Goal: Information Seeking & Learning: Learn about a topic

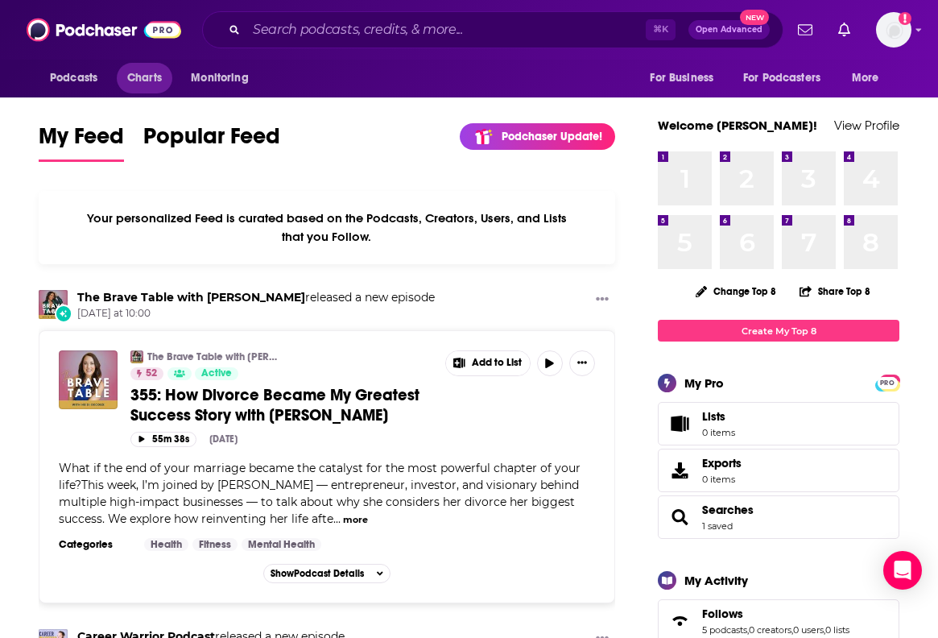
click at [138, 76] on span "Charts" at bounding box center [144, 78] width 35 height 23
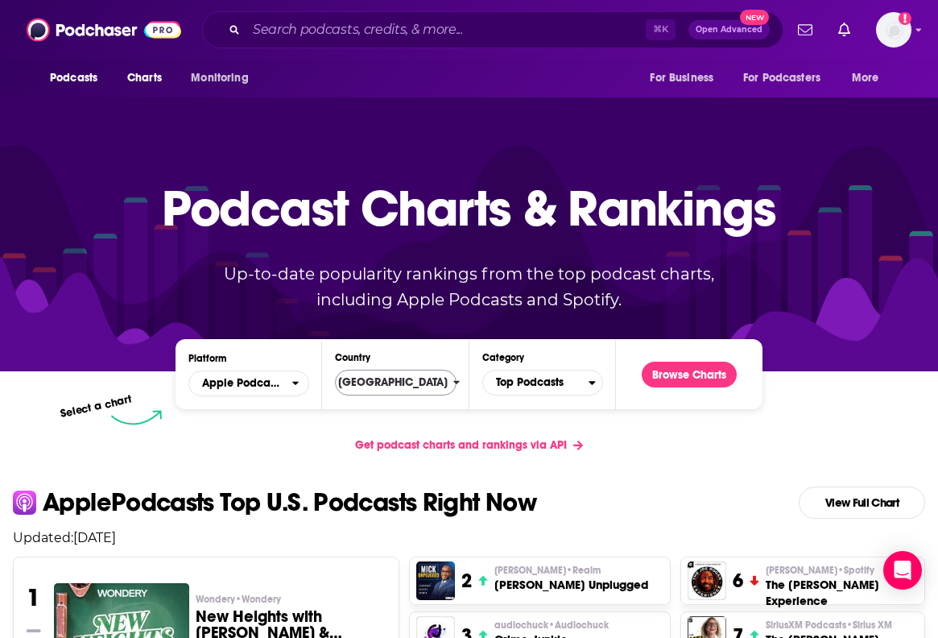
click at [406, 390] on span "[GEOGRAPHIC_DATA]" at bounding box center [389, 382] width 128 height 27
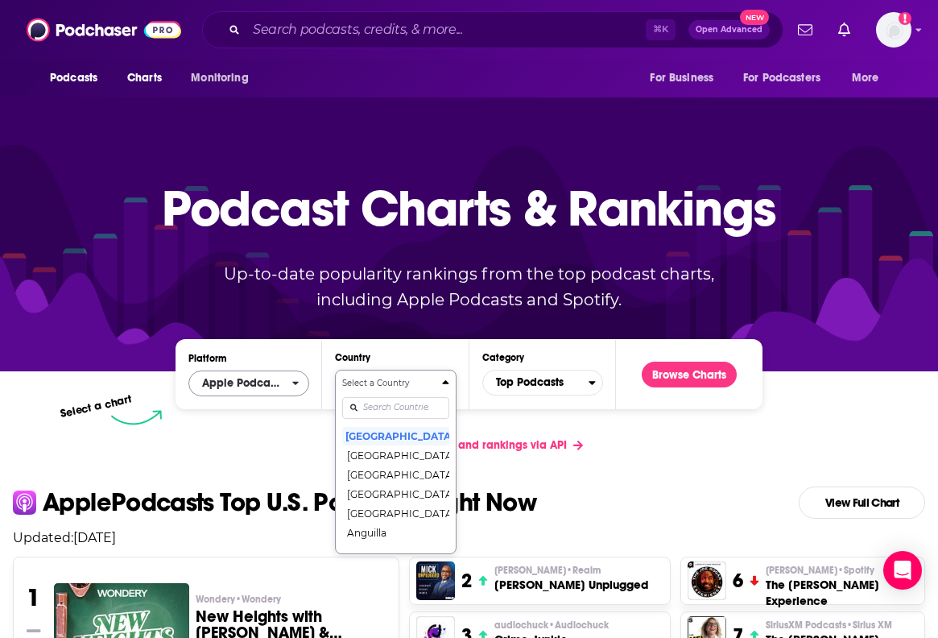
click at [299, 380] on icon "open menu" at bounding box center [295, 383] width 7 height 11
click at [284, 407] on div "Apple Podcasts" at bounding box center [249, 412] width 108 height 19
click at [531, 379] on span "Top Podcasts" at bounding box center [535, 382] width 105 height 27
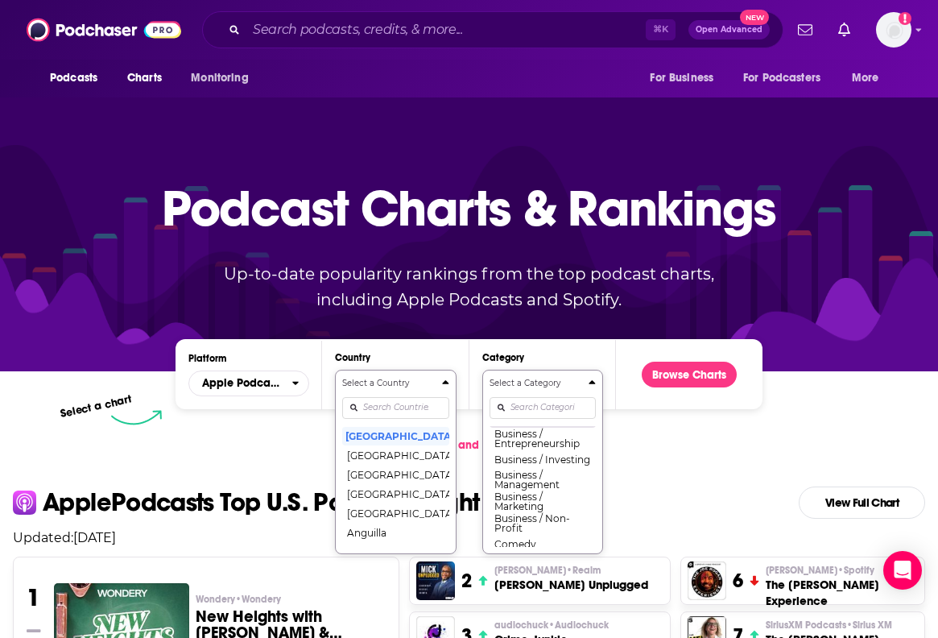
scroll to position [209, 0]
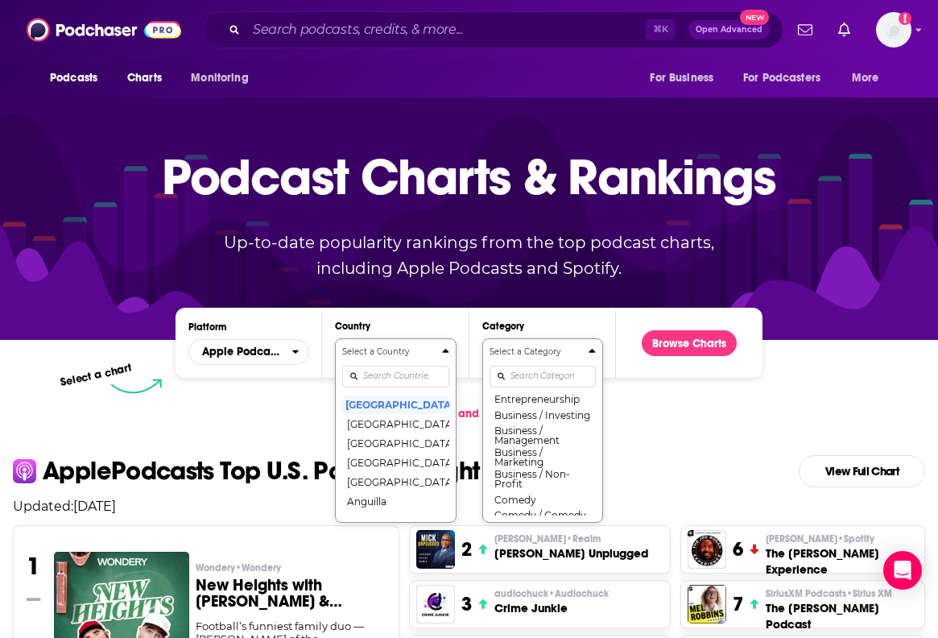
click at [511, 395] on div "Categories" at bounding box center [543, 375] width 106 height 37
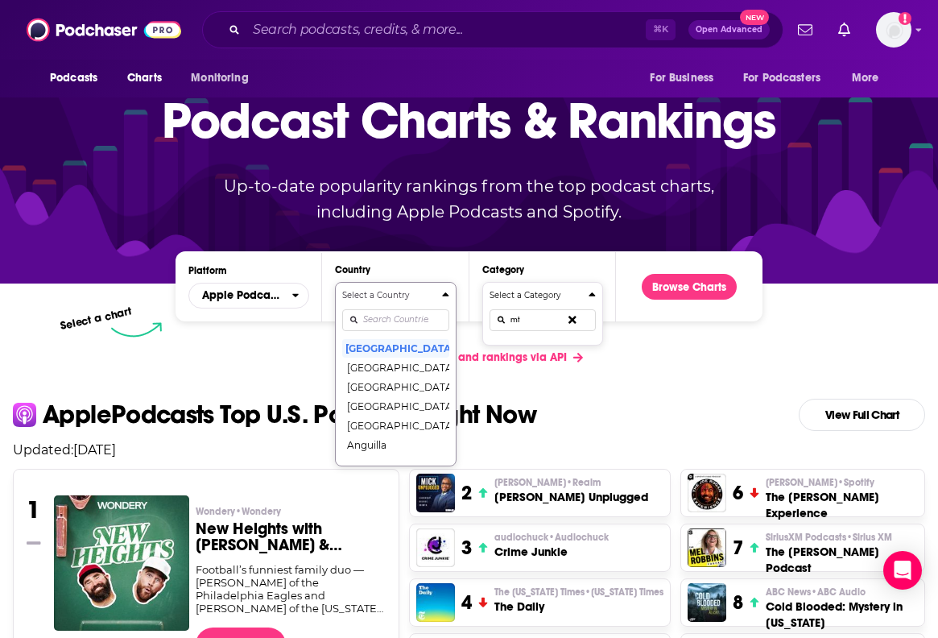
scroll to position [0, 0]
click at [542, 325] on button "Select a Category mental Health & Fitness / Mental Health" at bounding box center [542, 324] width 121 height 85
type input "mental h"
drag, startPoint x: 553, startPoint y: 401, endPoint x: 518, endPoint y: 359, distance: 54.8
click at [518, 359] on button "Health & Fitness / Mental Health" at bounding box center [543, 349] width 106 height 22
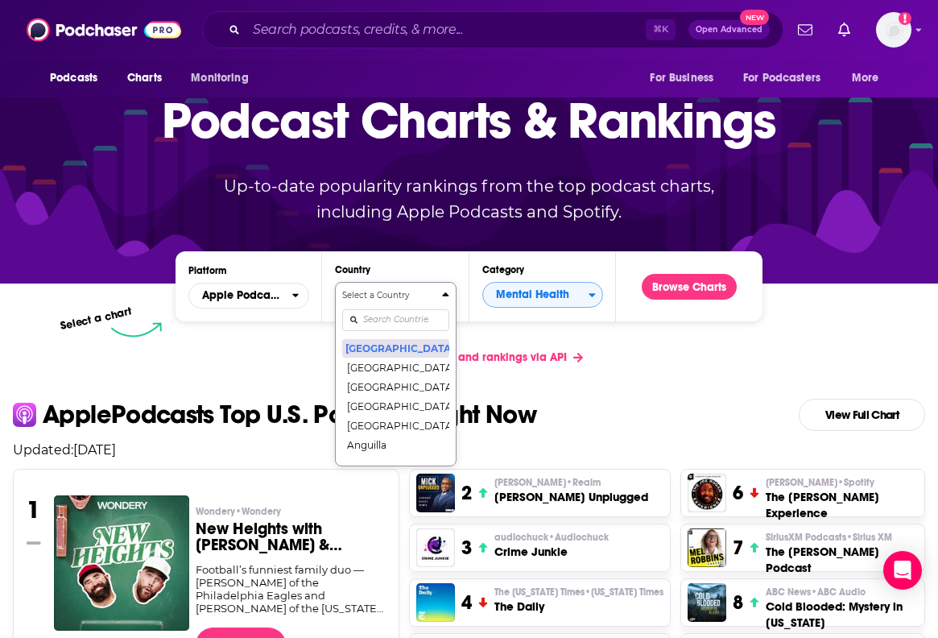
click at [415, 346] on button "[GEOGRAPHIC_DATA]" at bounding box center [395, 347] width 106 height 19
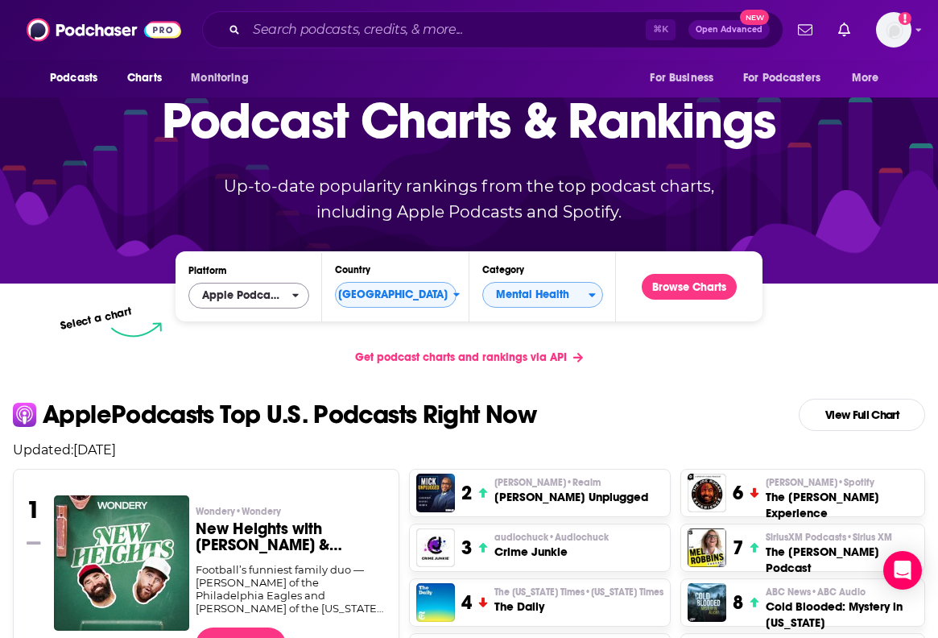
click at [274, 286] on span "Apple Podcasts" at bounding box center [240, 295] width 102 height 27
click at [349, 324] on div "Select a chart" at bounding box center [404, 329] width 586 height 16
click at [667, 281] on button "Browse Charts" at bounding box center [689, 287] width 95 height 26
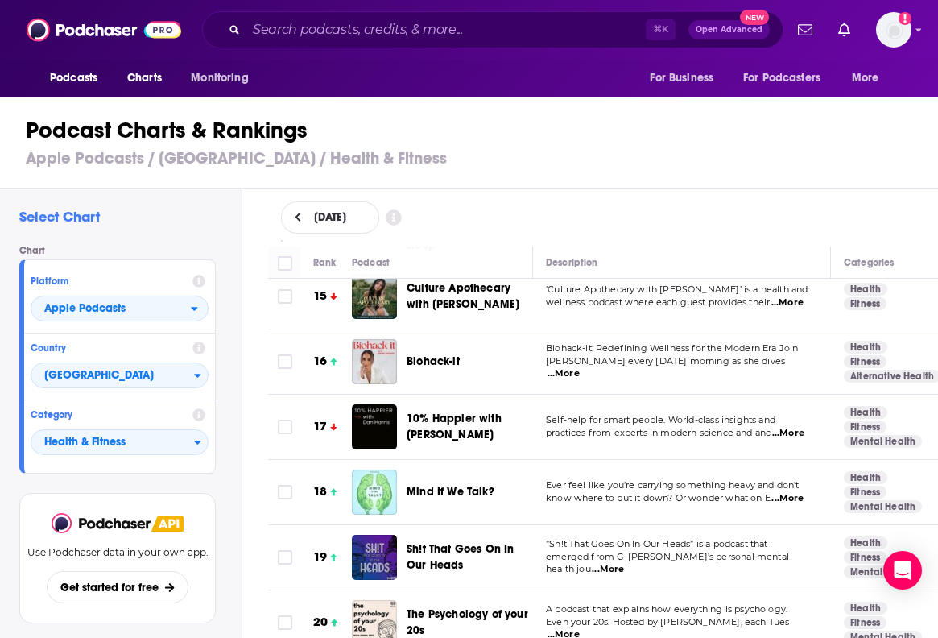
scroll to position [990, 0]
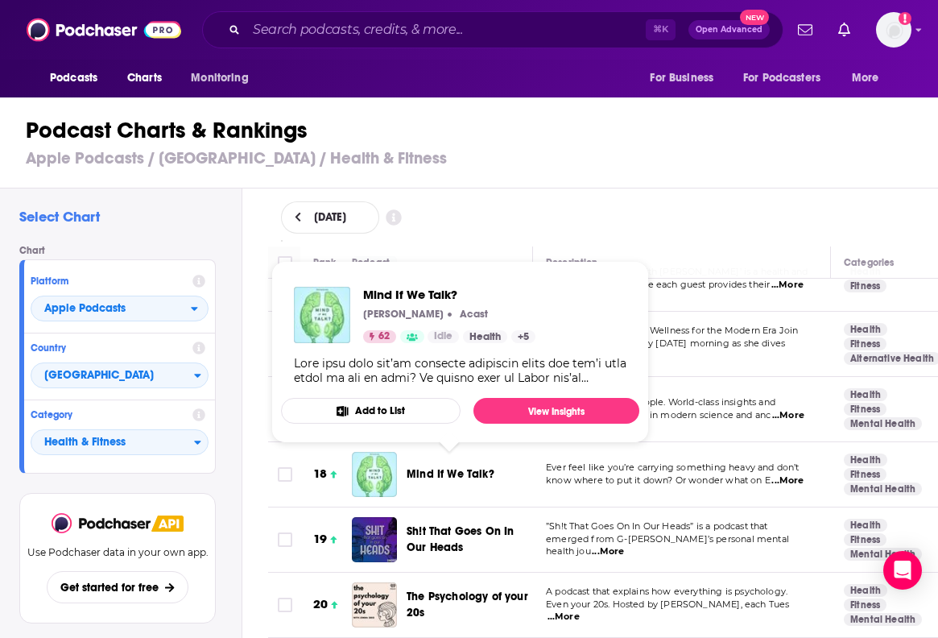
click at [450, 467] on span "Mind If We Talk?" at bounding box center [451, 474] width 88 height 14
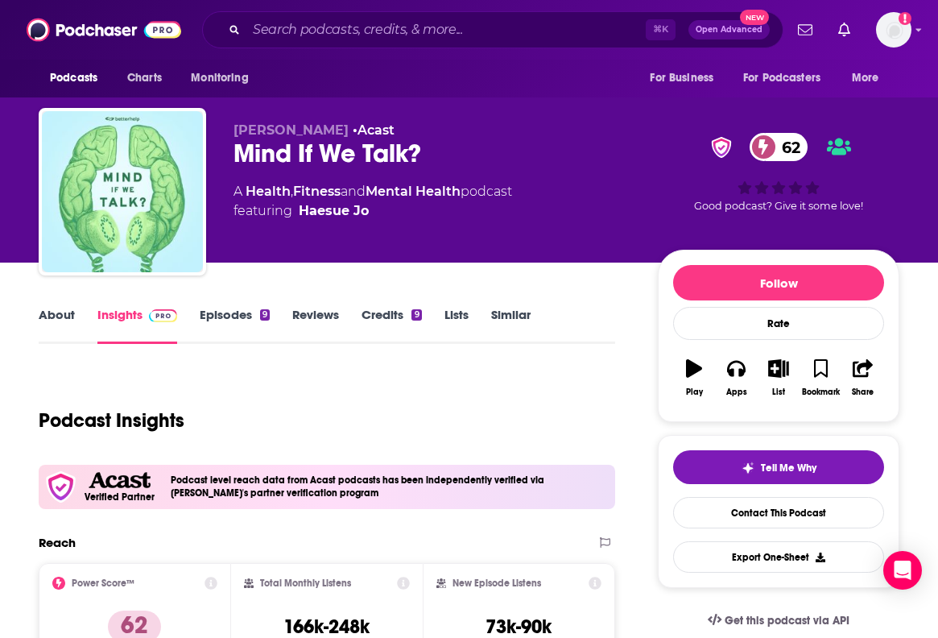
click at [64, 320] on link "About" at bounding box center [57, 325] width 36 height 37
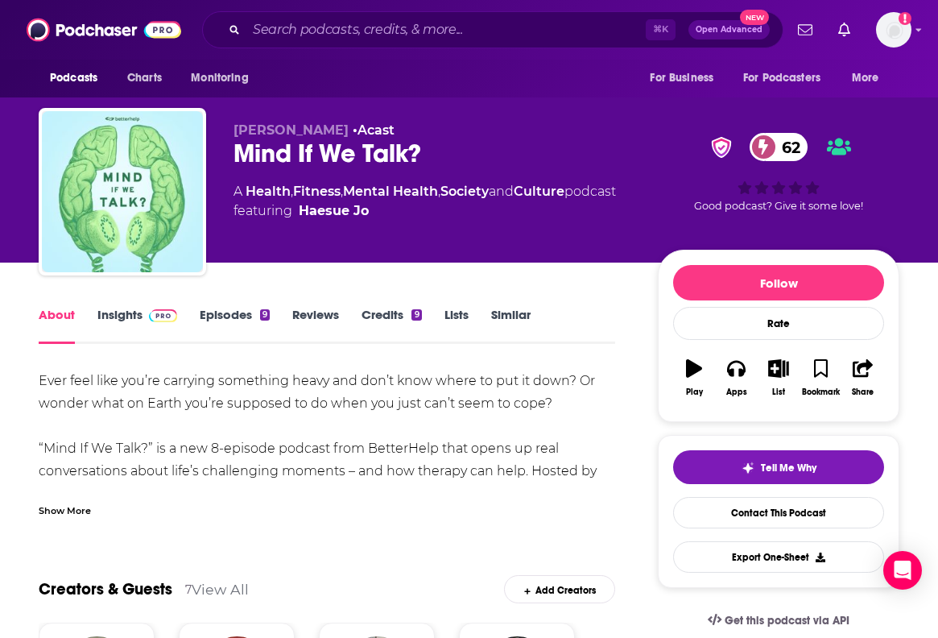
click at [291, 147] on div "Mind If We Talk? 62" at bounding box center [433, 153] width 399 height 31
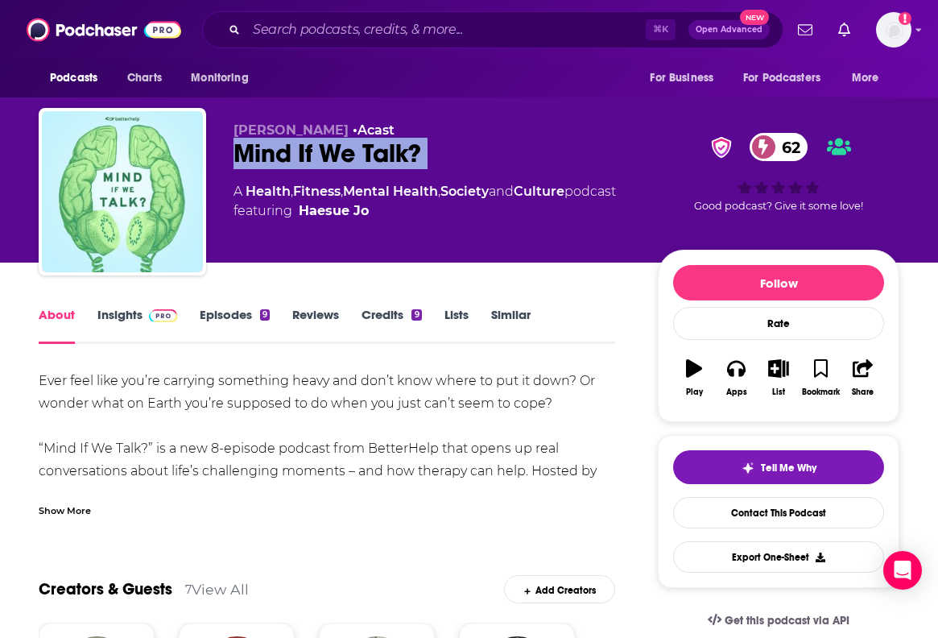
click at [291, 147] on div "Mind If We Talk? 62" at bounding box center [433, 153] width 399 height 31
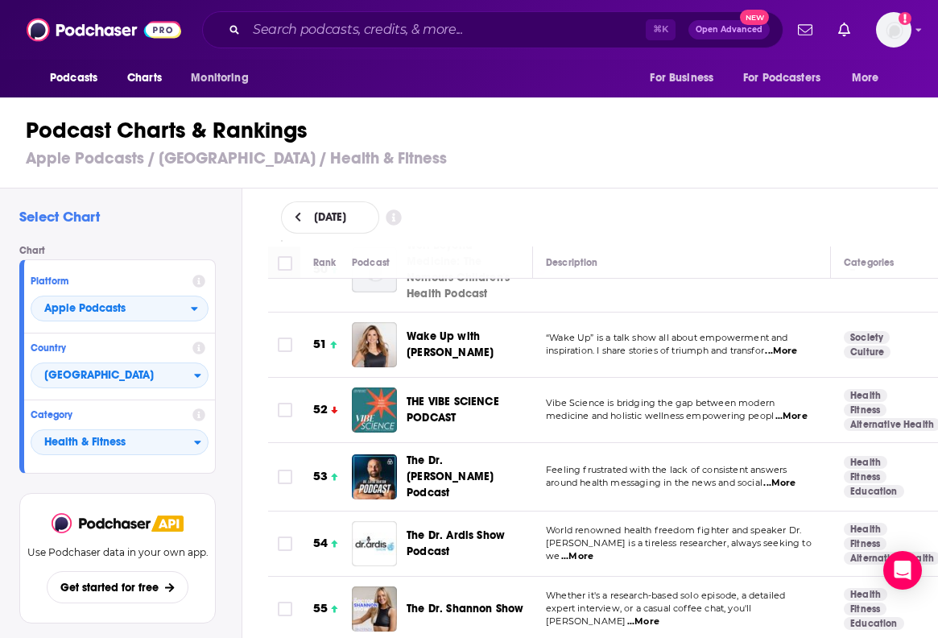
scroll to position [3319, 0]
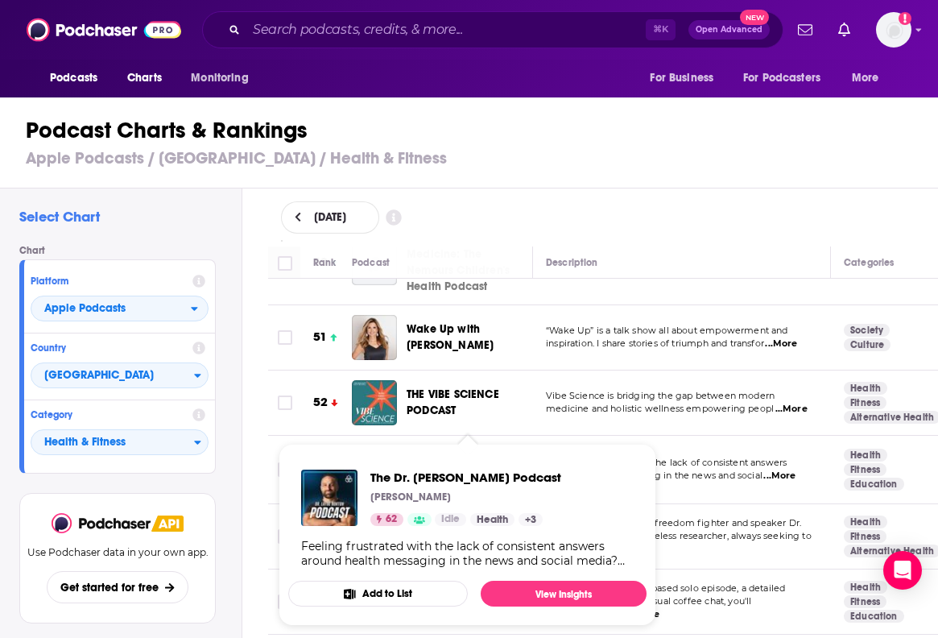
click at [436, 442] on span "The Dr. Layne Norton Podcast Layne Norton 62 Idle Health + 3 Feeling frustrated…" at bounding box center [468, 534] width 378 height 201
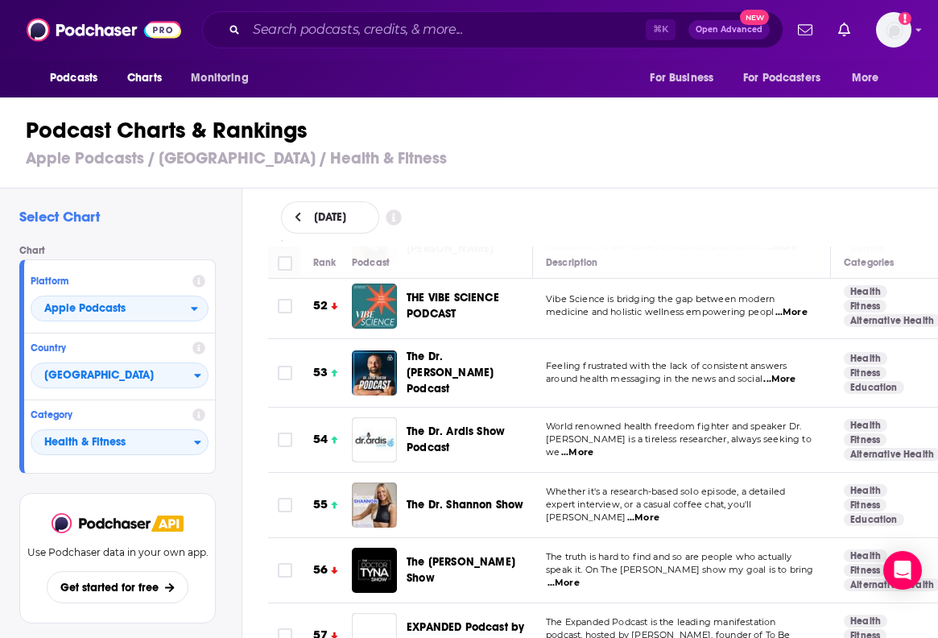
scroll to position [3423, 0]
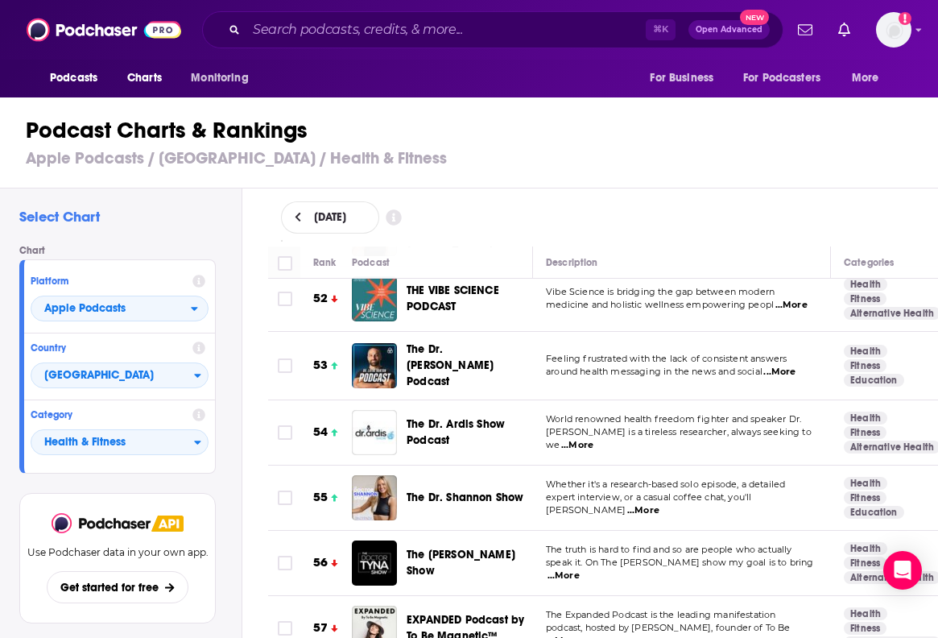
click at [414, 0] on div "Podcasts Charts Monitoring ⌘ K Open Advanced New For Business For Podcasters Mo…" at bounding box center [469, 30] width 938 height 60
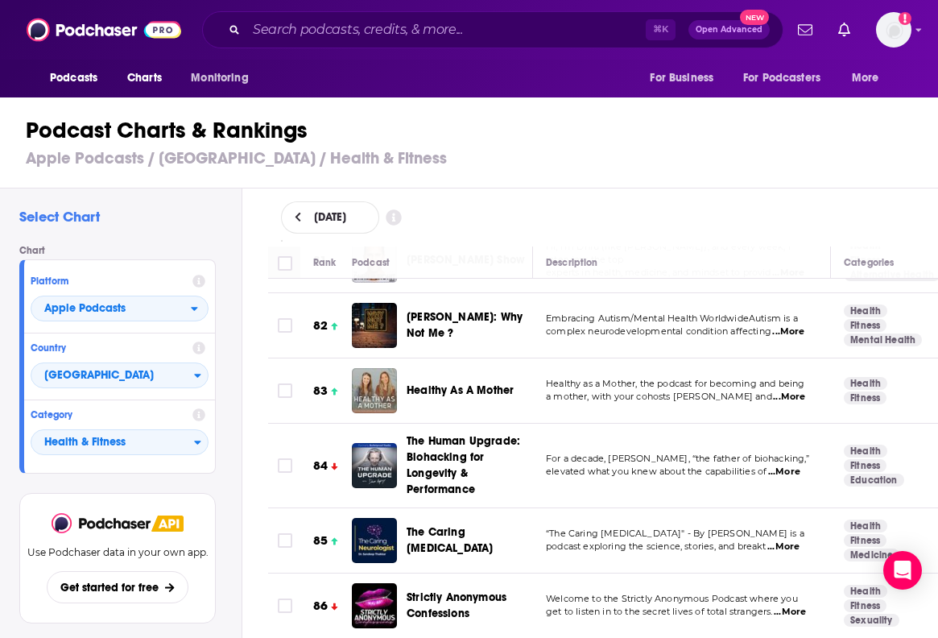
scroll to position [5421, 0]
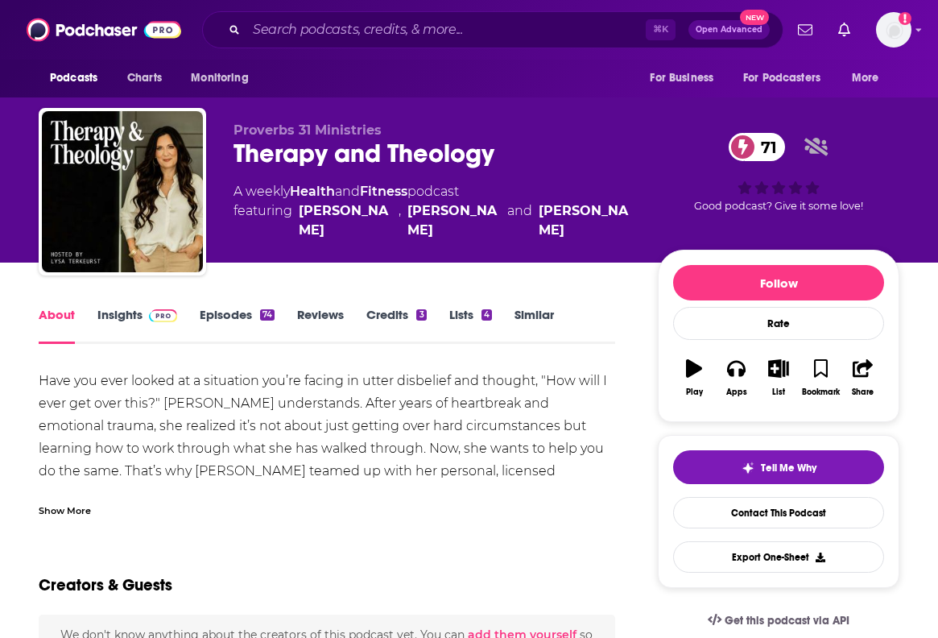
click at [295, 155] on div "Therapy and Theology 71" at bounding box center [433, 153] width 399 height 31
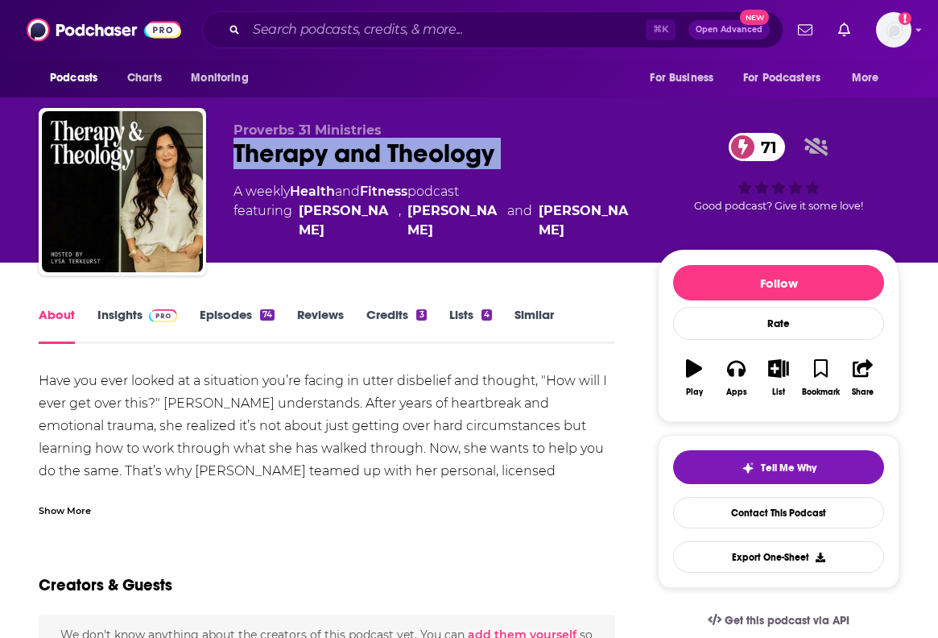
click at [295, 155] on div "Therapy and Theology 71" at bounding box center [433, 153] width 399 height 31
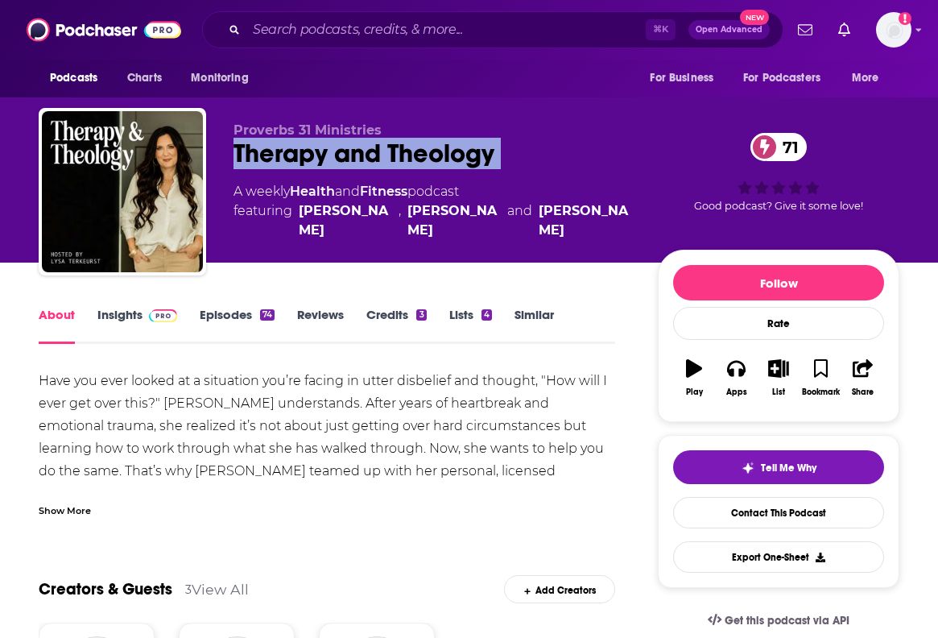
copy div "Therapy and Theology 71"
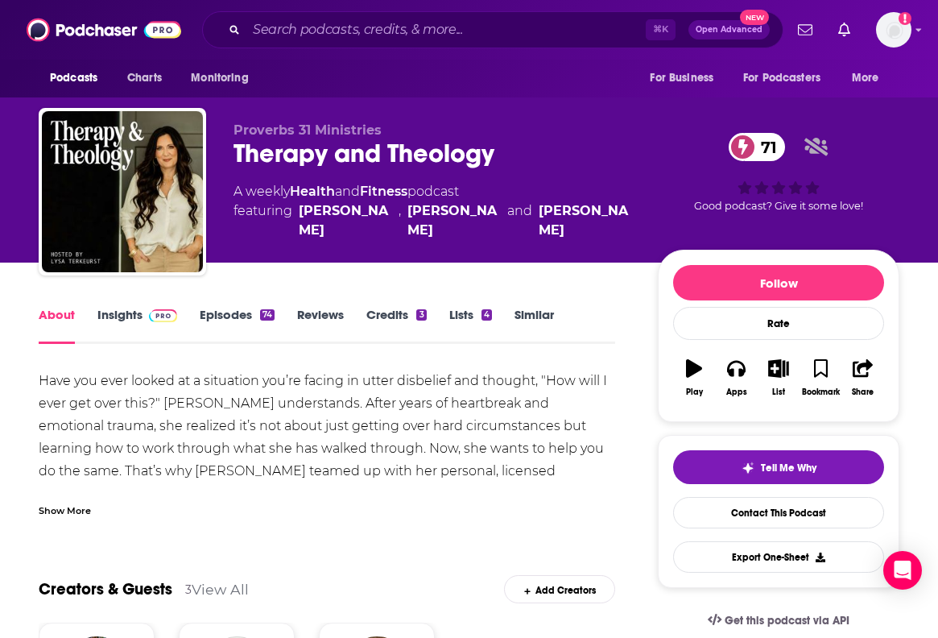
click at [63, 508] on div "Show More" at bounding box center [65, 509] width 52 height 15
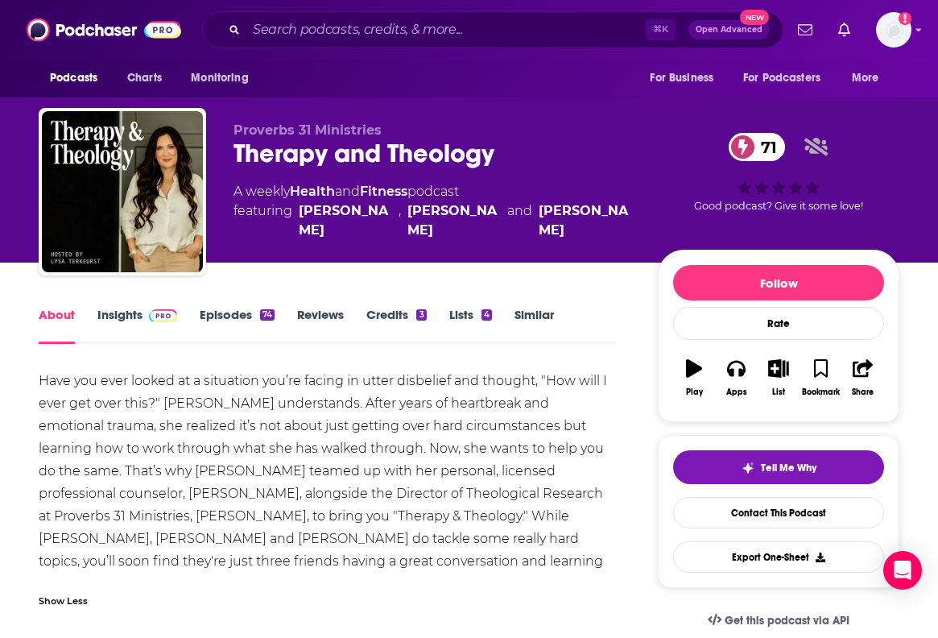
click at [243, 321] on link "Episodes 74" at bounding box center [237, 325] width 75 height 37
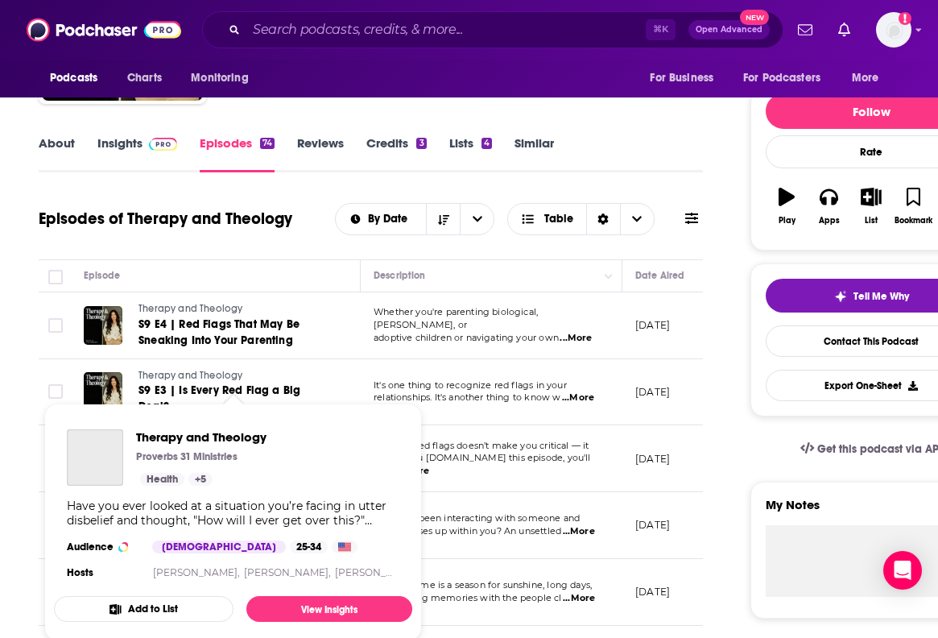
scroll to position [262, 0]
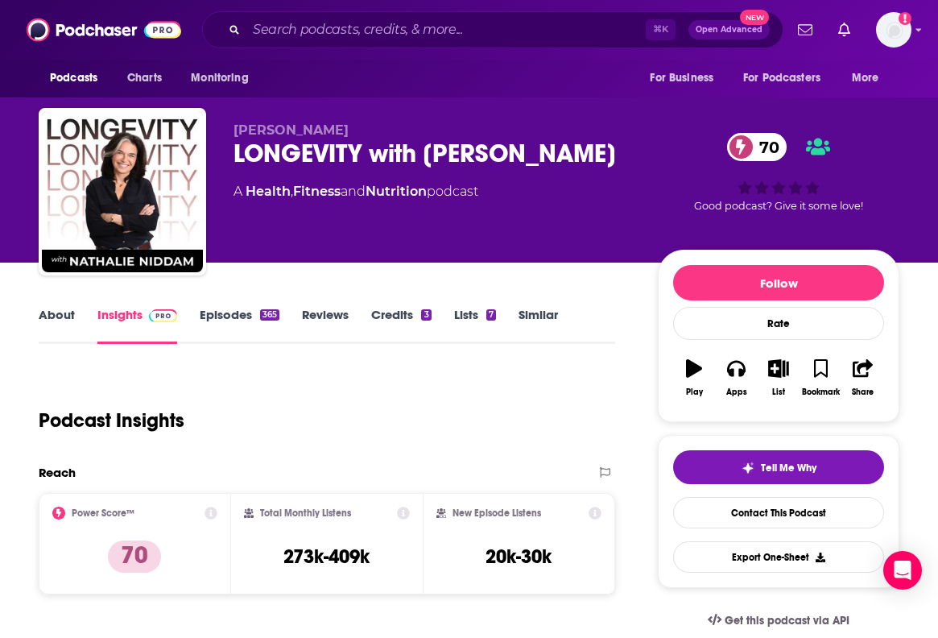
click at [267, 163] on div "LONGEVITY with Nathalie Niddam 70" at bounding box center [433, 153] width 399 height 31
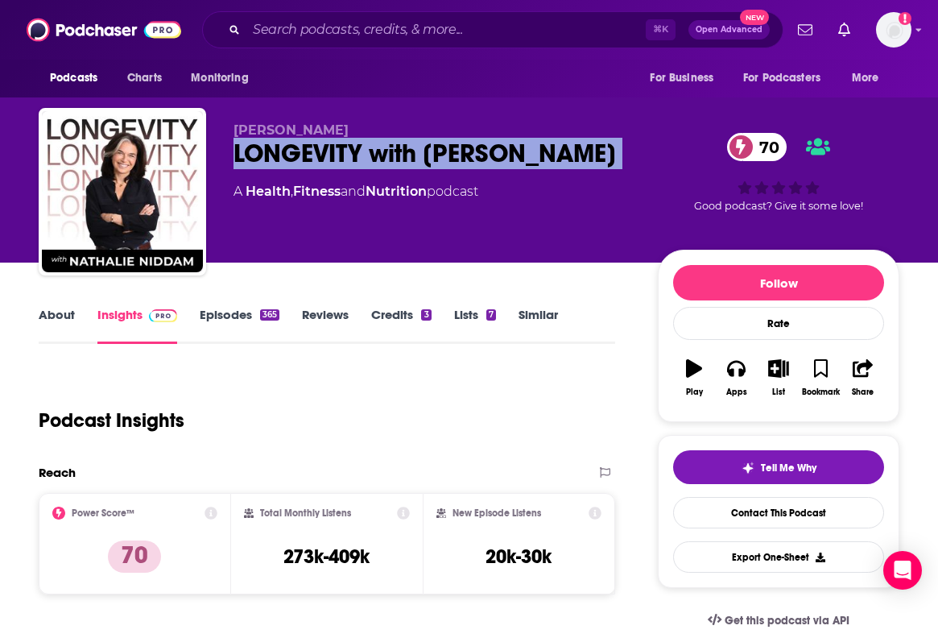
click at [267, 163] on div "LONGEVITY with Nathalie Niddam 70" at bounding box center [433, 153] width 399 height 31
copy div "LONGEVITY with Nathalie Niddam 70"
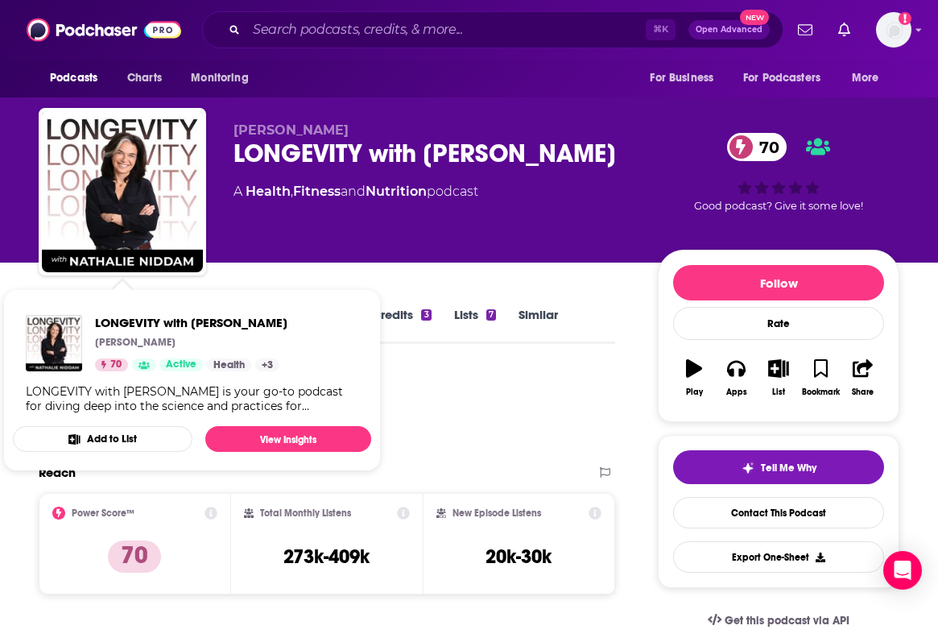
click at [64, 312] on div "LONGEVITY with Nathalie Niddam Nathalie Niddam 70 Active Health + 3 LONGEVITY w…" at bounding box center [192, 364] width 358 height 124
click at [26, 282] on span "LONGEVITY with Nathalie Niddam Nathalie Niddam 70 Active Health + 3 LONGEVITY w…" at bounding box center [192, 379] width 378 height 201
click at [445, 377] on div "Podcast Insights" at bounding box center [321, 411] width 564 height 82
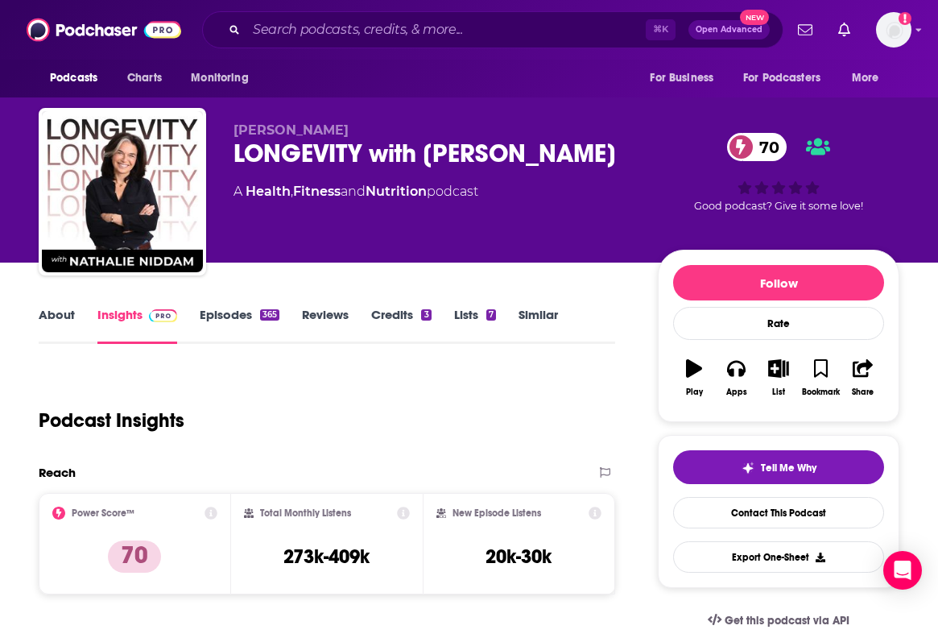
click at [50, 318] on link "About" at bounding box center [57, 325] width 36 height 37
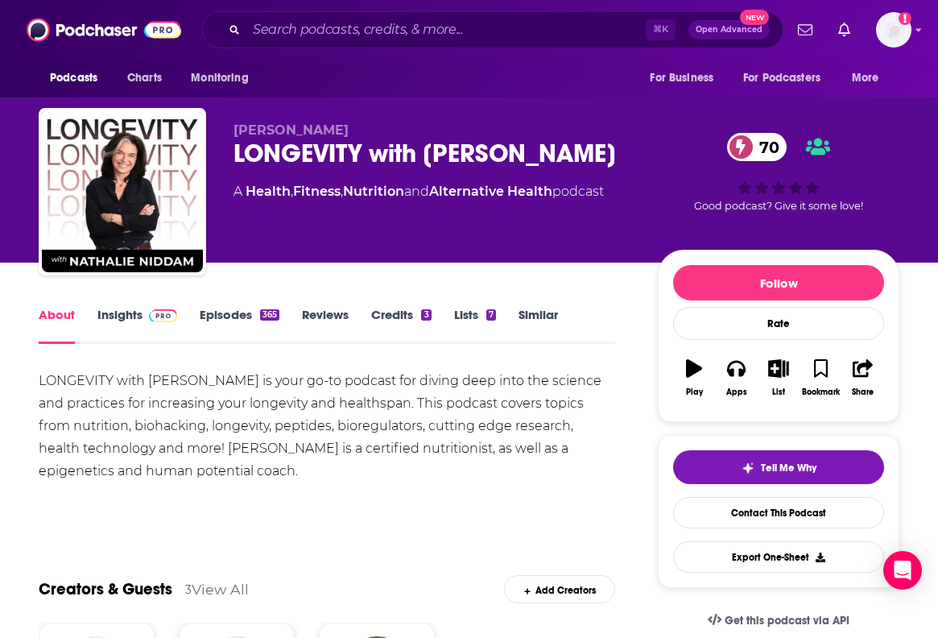
click at [209, 323] on link "Episodes 365" at bounding box center [240, 325] width 80 height 37
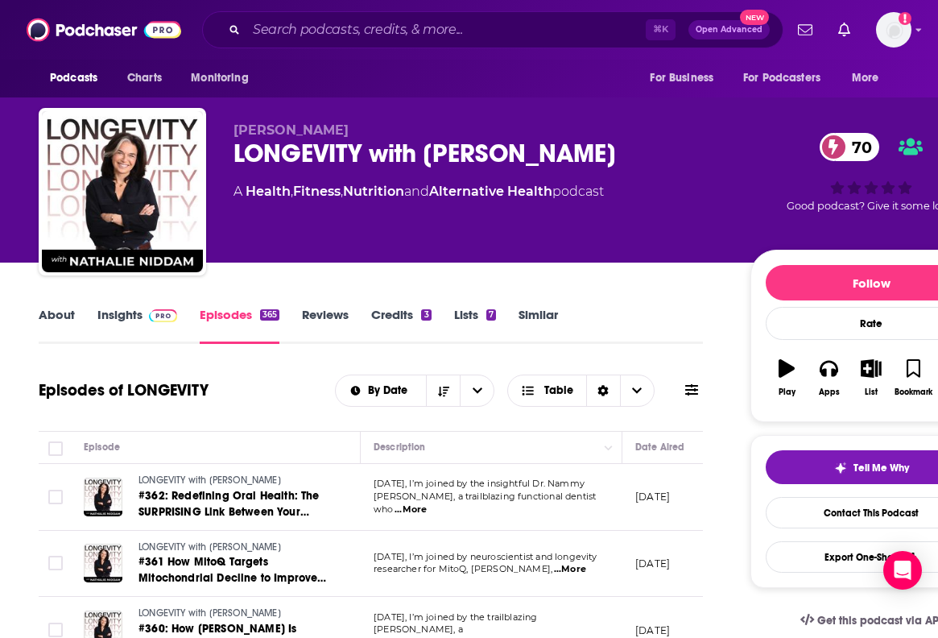
click at [138, 306] on div "About Insights Episodes 365 Reviews Credits 3 Lists 7 Similar" at bounding box center [371, 323] width 664 height 39
click at [136, 311] on link "Insights" at bounding box center [137, 325] width 80 height 37
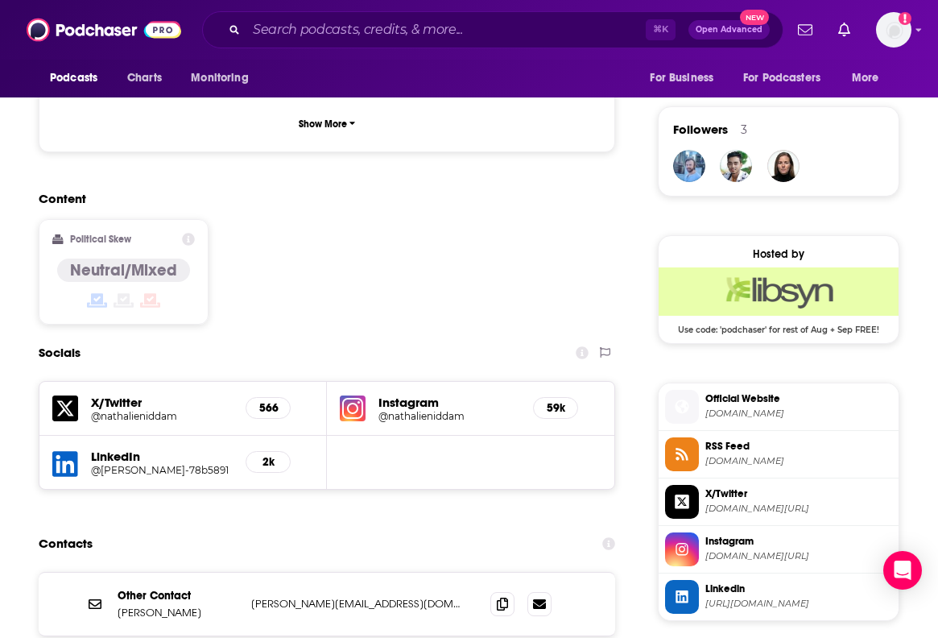
scroll to position [1133, 0]
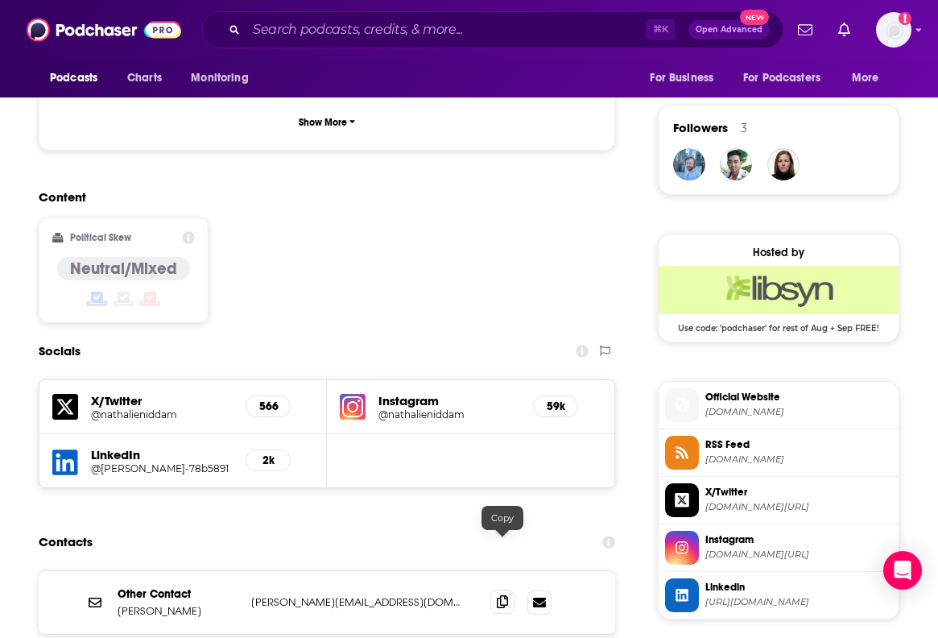
click at [504, 595] on icon at bounding box center [502, 601] width 11 height 13
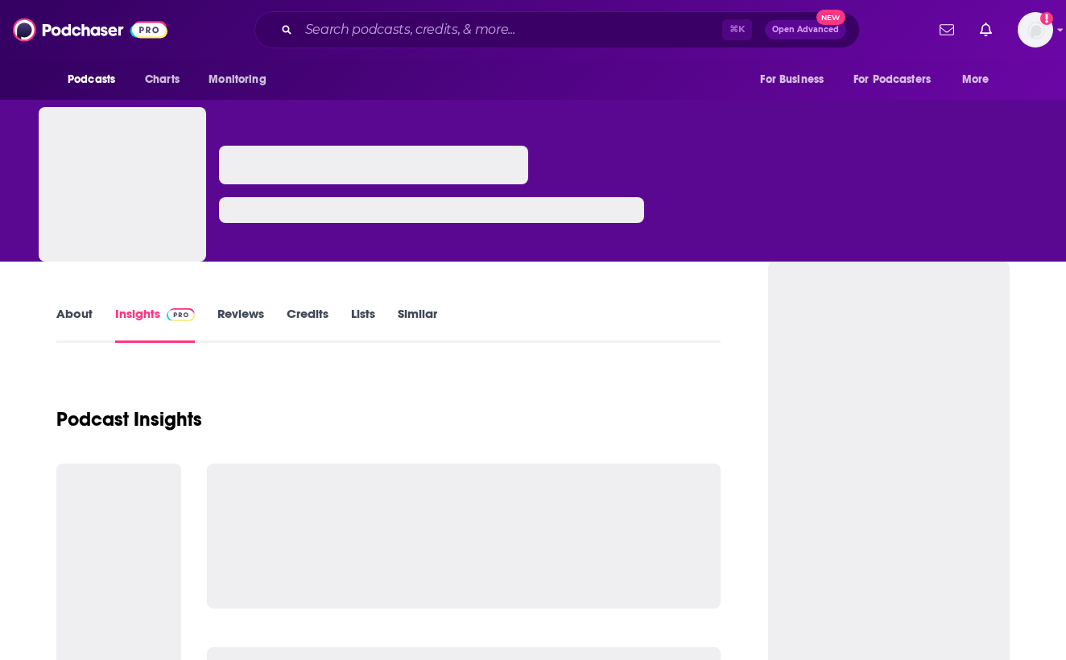
click at [78, 322] on link "About" at bounding box center [74, 324] width 36 height 37
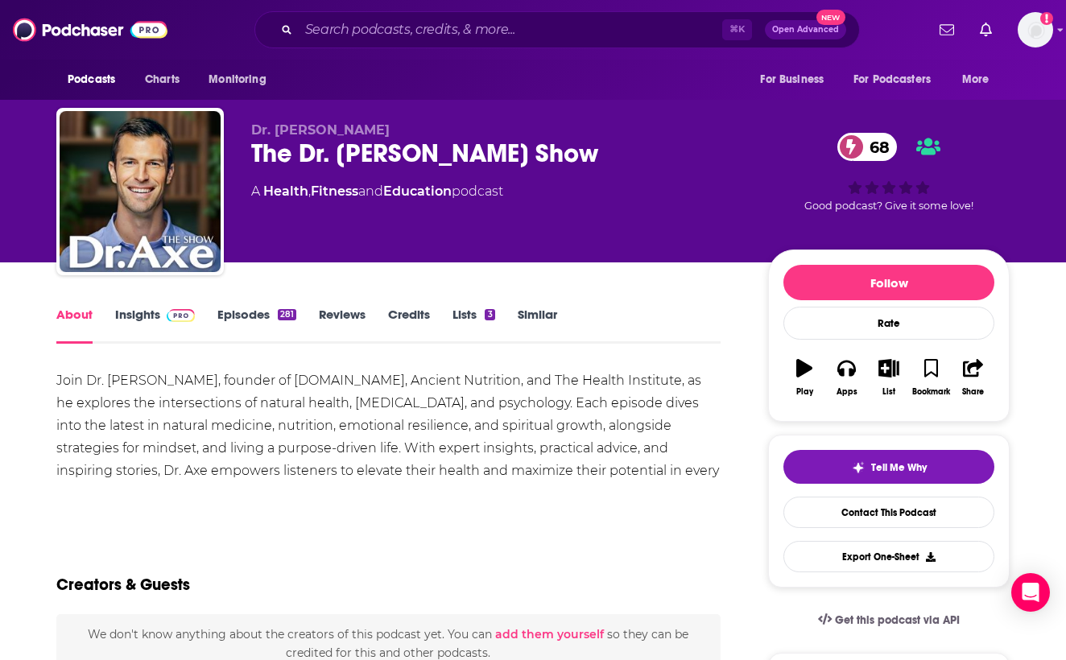
click at [228, 337] on link "Episodes 281" at bounding box center [256, 325] width 79 height 37
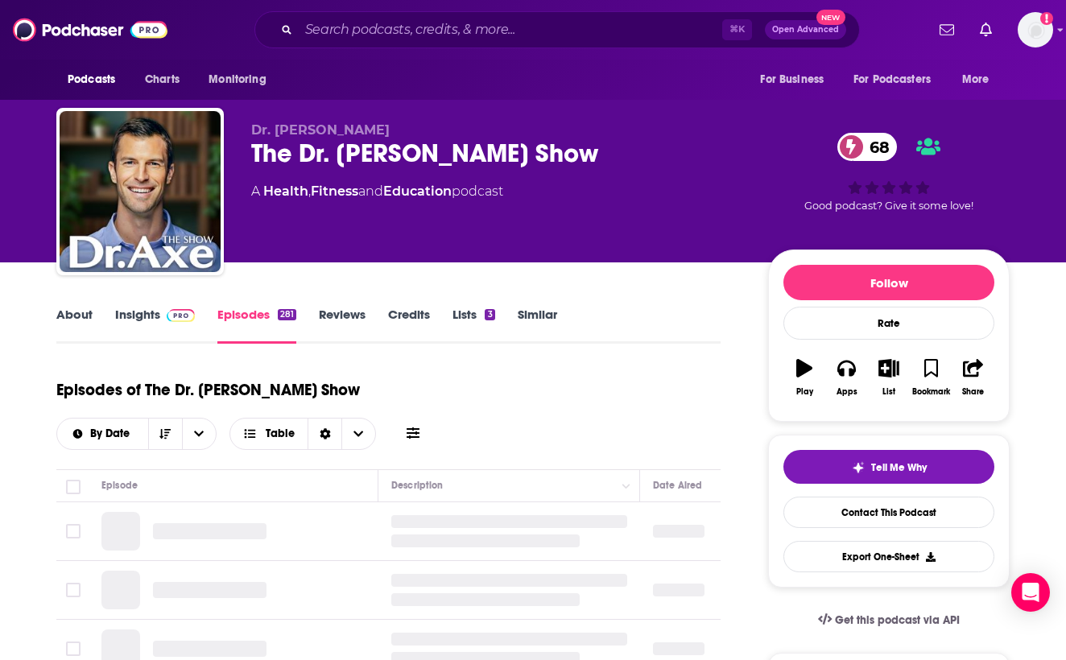
click at [286, 153] on div "The Dr. Josh Axe Show 68" at bounding box center [496, 153] width 491 height 31
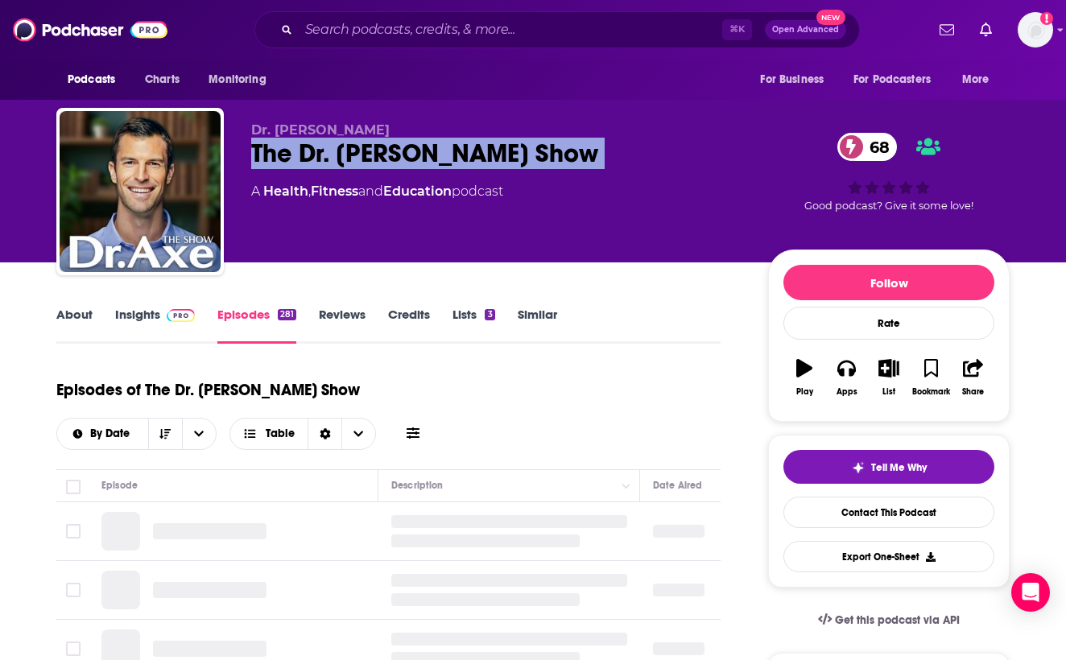
click at [286, 153] on div "The Dr. Josh Axe Show 68" at bounding box center [496, 153] width 491 height 31
copy div "The Dr. Josh Axe Show 68"
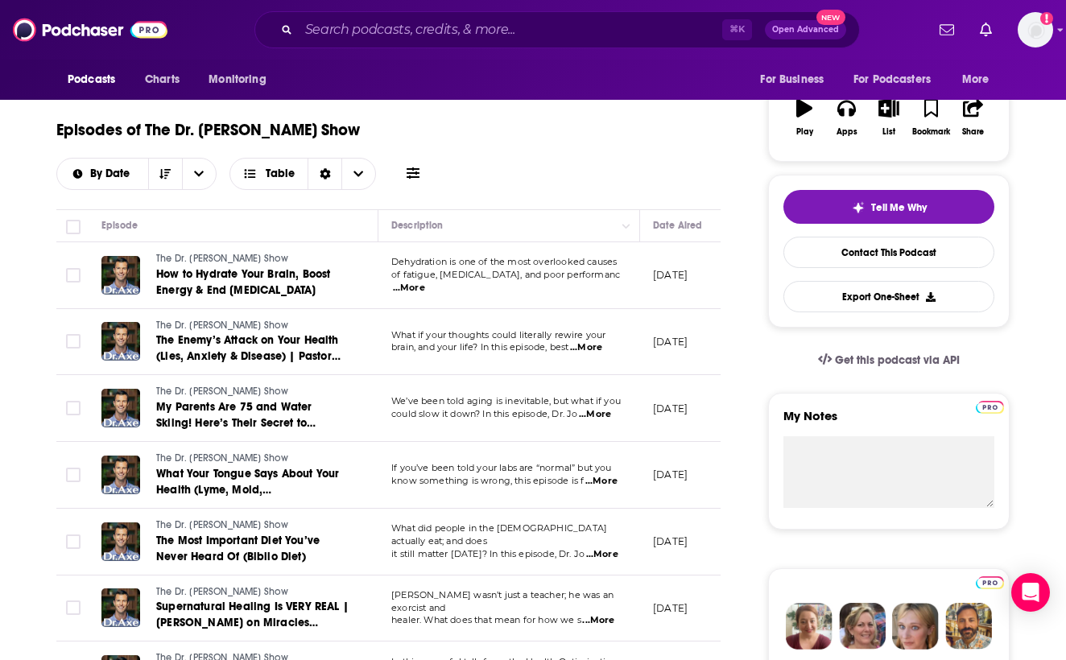
scroll to position [361, 0]
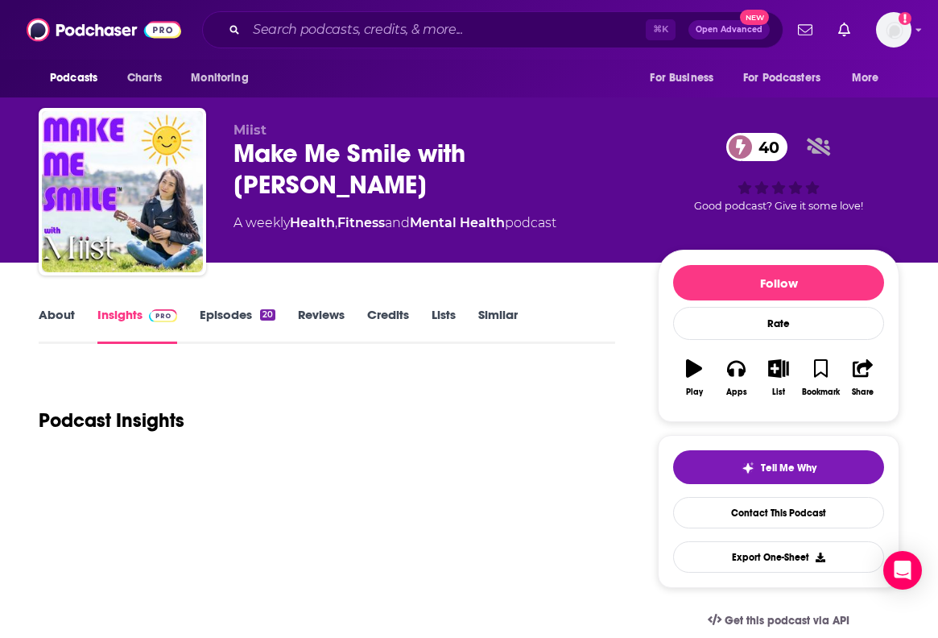
click at [279, 161] on div "Make Me Smile with Miist 40" at bounding box center [433, 169] width 399 height 63
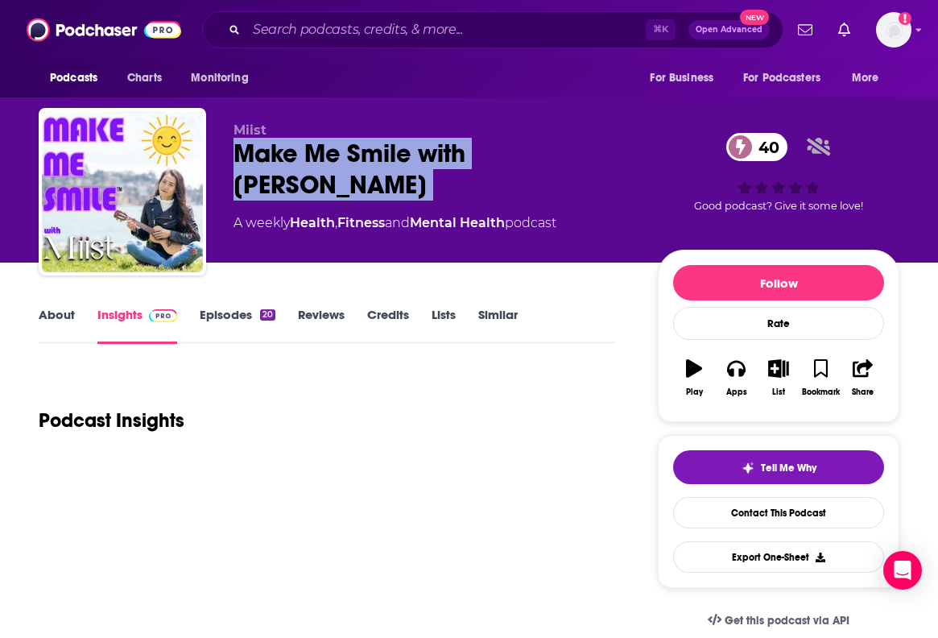
click at [279, 161] on div "Make Me Smile with Miist 40" at bounding box center [433, 169] width 399 height 63
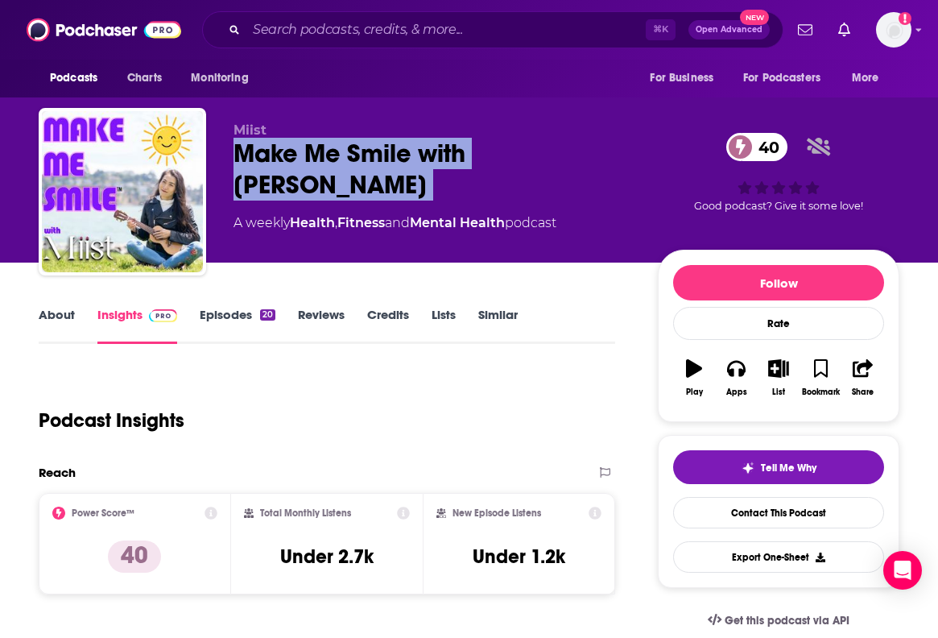
copy div "Make Me Smile with Miist 40"
click at [44, 332] on link "About" at bounding box center [57, 325] width 36 height 37
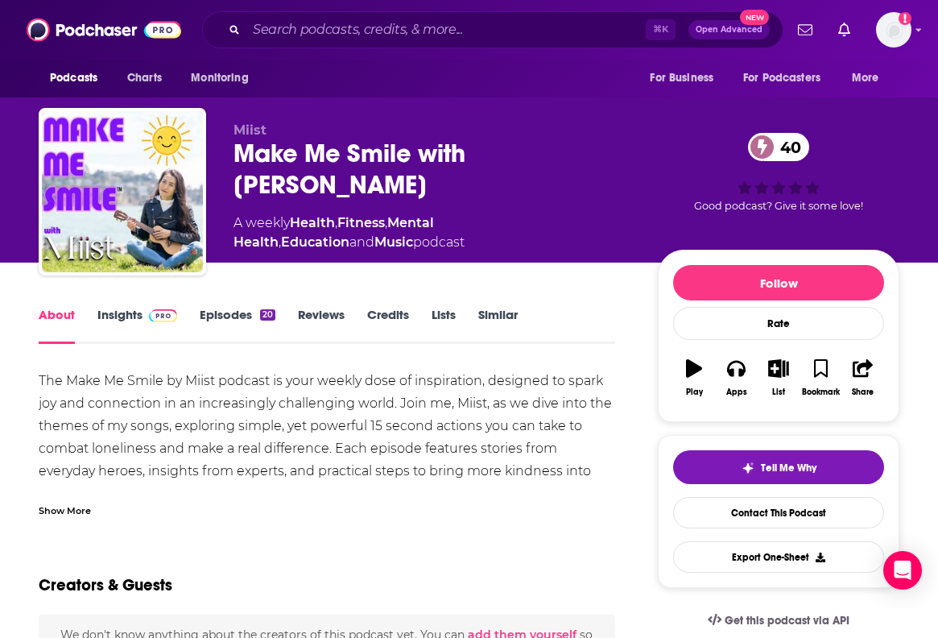
click at [228, 0] on div "Podcasts Charts Monitoring ⌘ K Open Advanced New For Business For Podcasters Mo…" at bounding box center [469, 30] width 938 height 60
click at [242, 5] on div "Podcasts Charts Monitoring ⌘ K Open Advanced New For Business For Podcasters Mo…" at bounding box center [469, 30] width 938 height 60
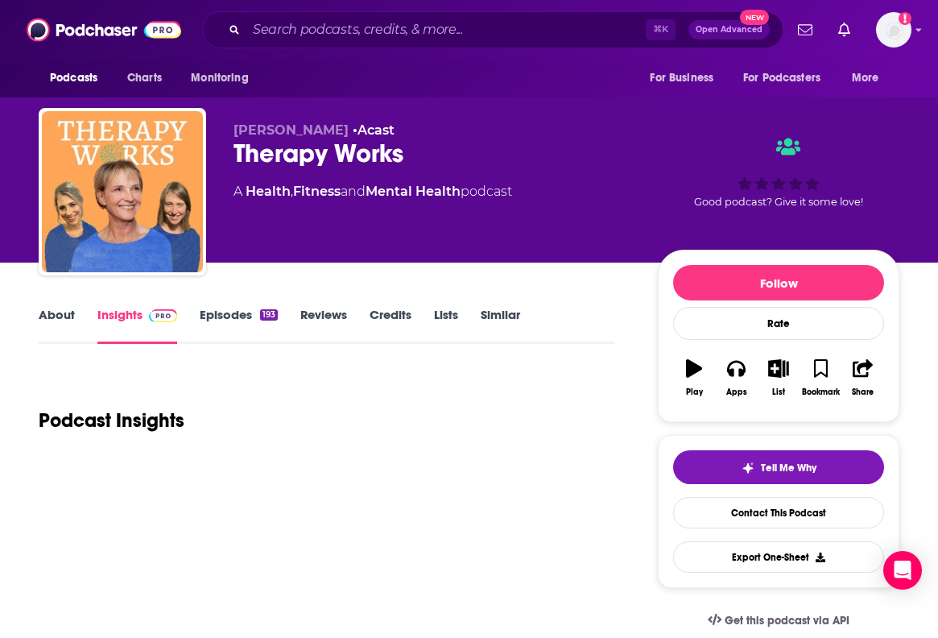
click at [50, 321] on link "About" at bounding box center [57, 325] width 36 height 37
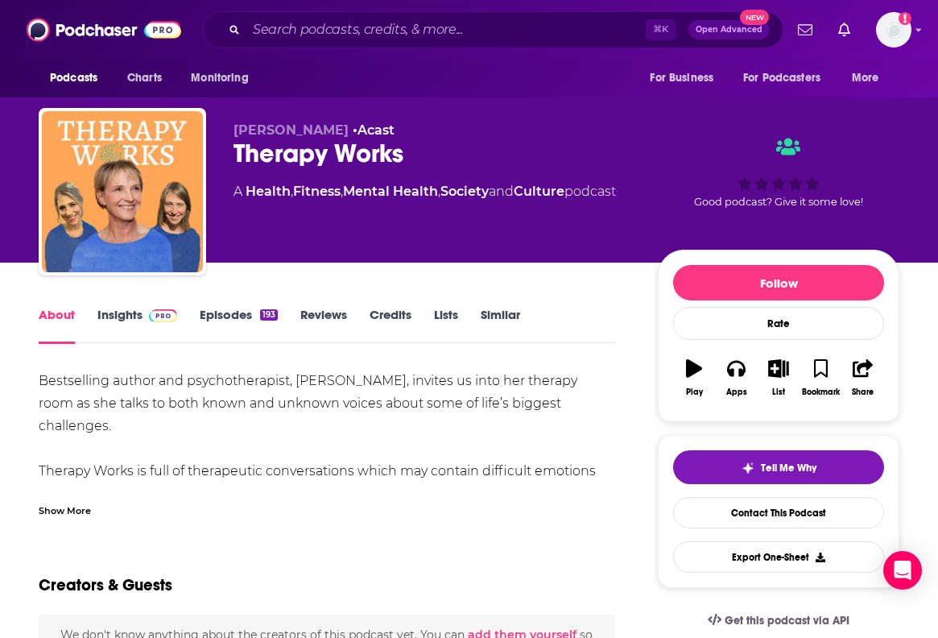
click at [287, 156] on div "Therapy Works" at bounding box center [433, 153] width 399 height 31
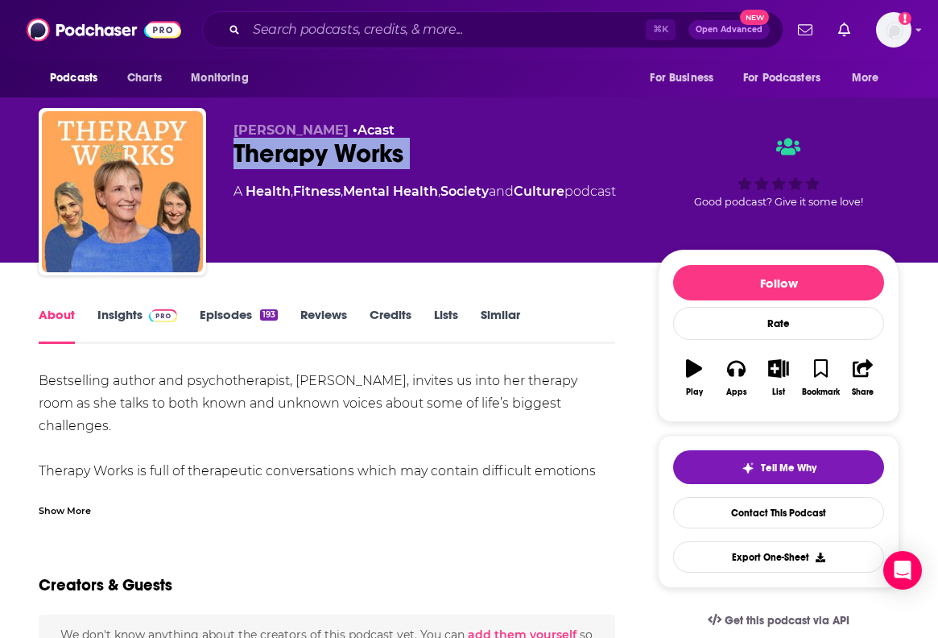
click at [287, 156] on div "Therapy Works" at bounding box center [433, 153] width 399 height 31
copy div "Therapy Works"
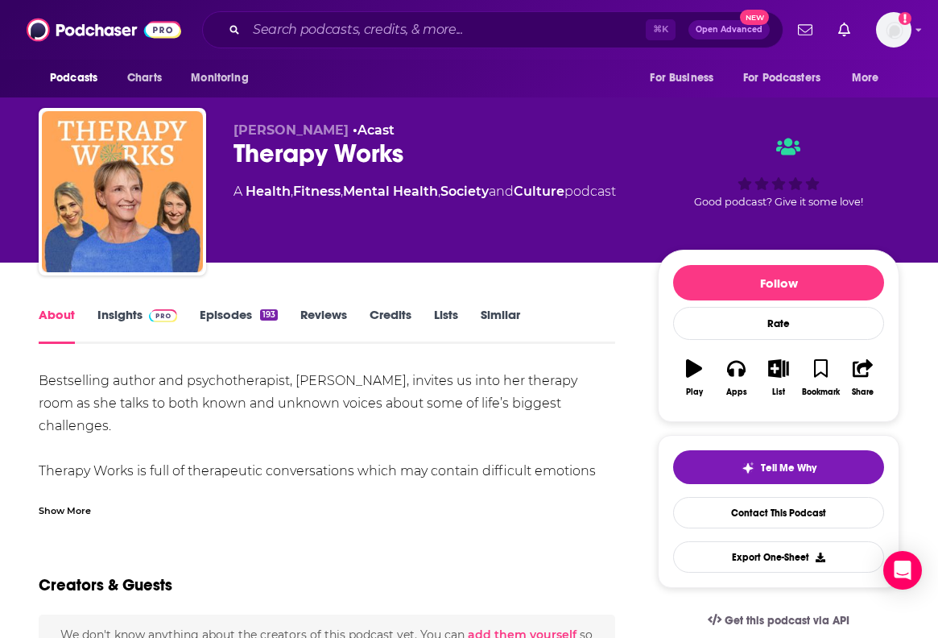
click at [69, 505] on div "Show More" at bounding box center [65, 509] width 52 height 15
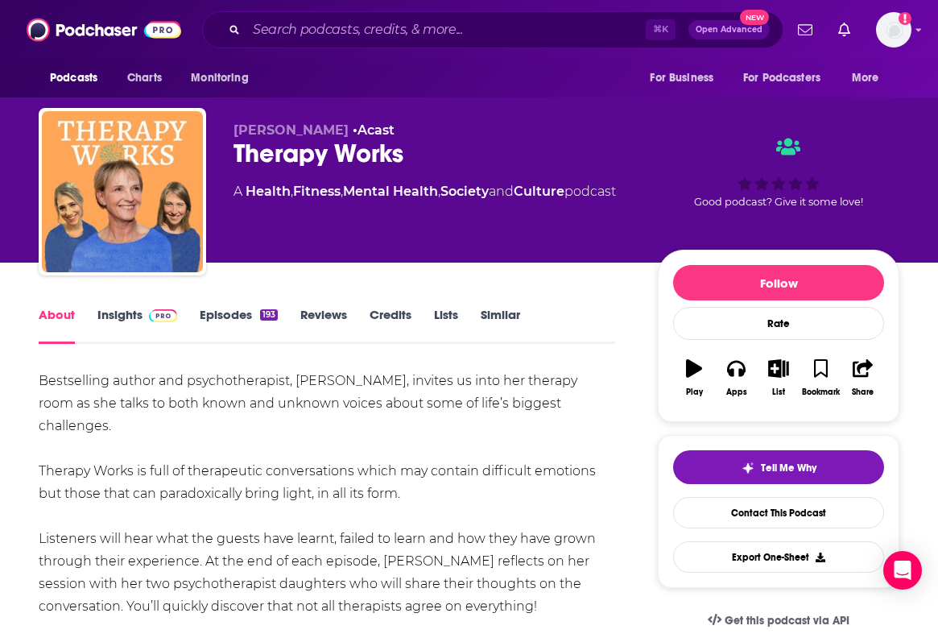
click at [219, 332] on link "Episodes 193" at bounding box center [239, 325] width 78 height 37
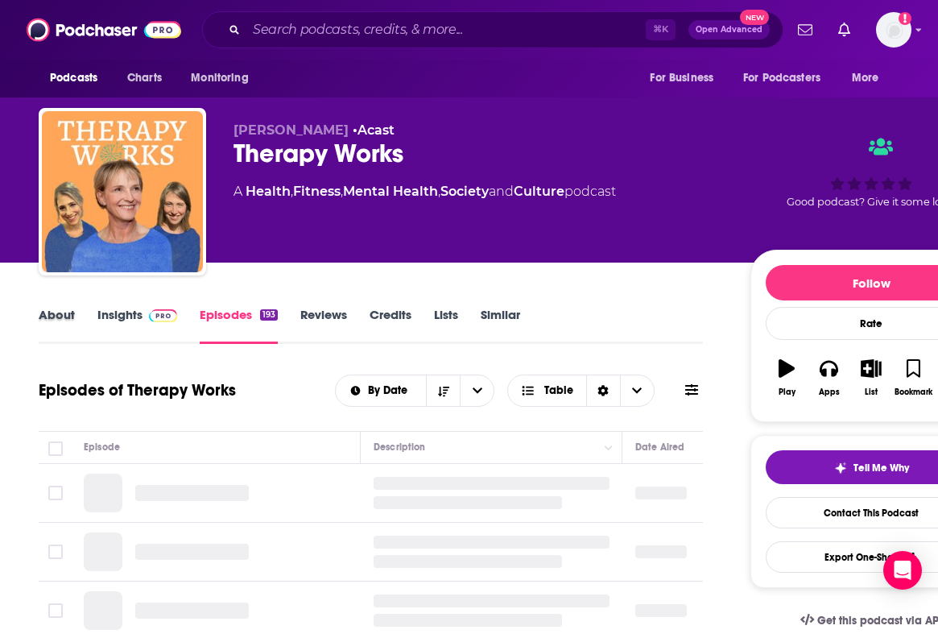
click at [78, 324] on div "About" at bounding box center [68, 325] width 59 height 37
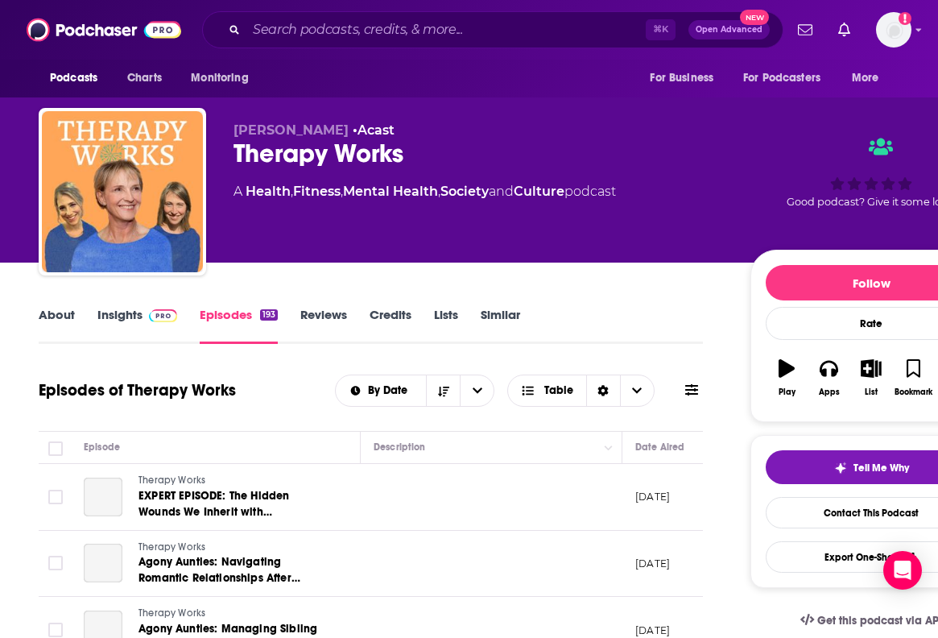
click at [66, 316] on link "About" at bounding box center [57, 325] width 36 height 37
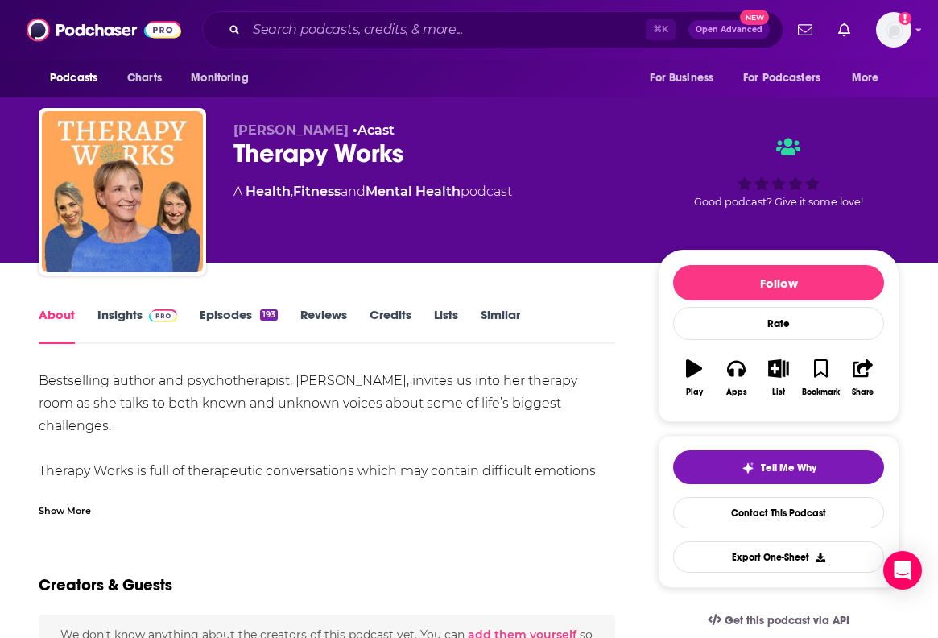
click at [94, 506] on div "Show More" at bounding box center [327, 503] width 577 height 27
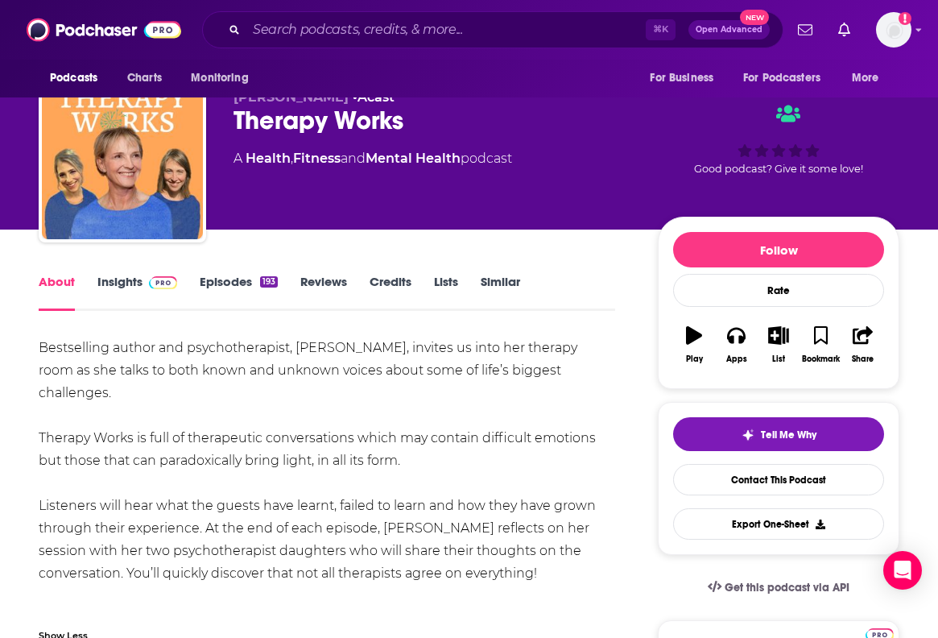
scroll to position [72, 0]
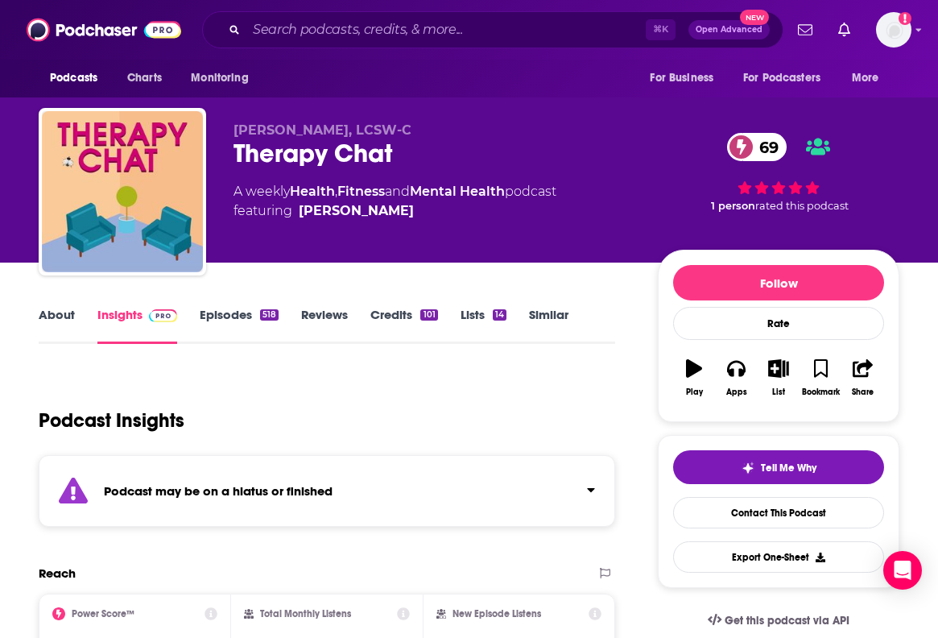
click at [267, 146] on div "Therapy Chat 69" at bounding box center [433, 153] width 399 height 31
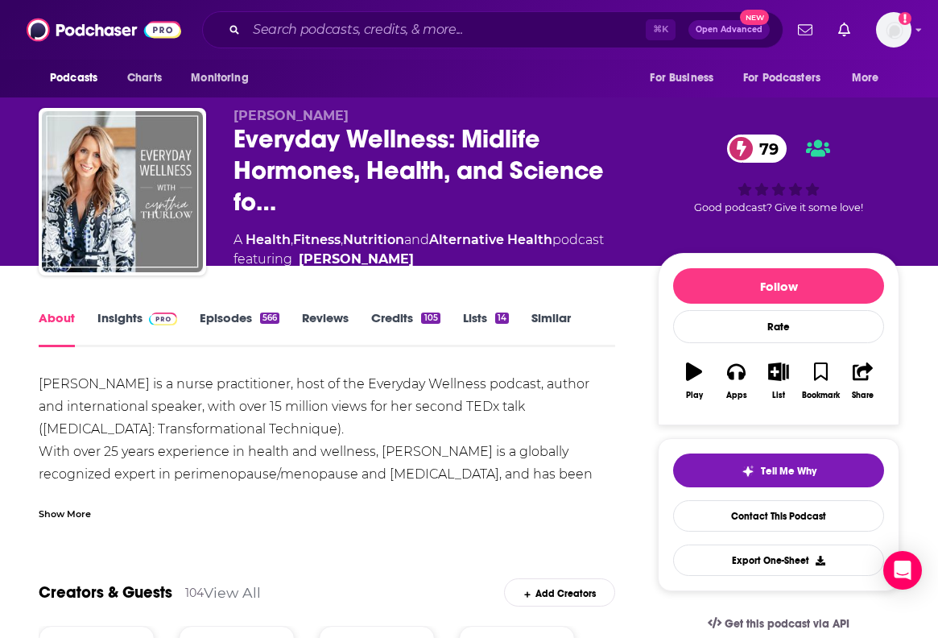
click at [64, 508] on div "Show More" at bounding box center [65, 512] width 52 height 15
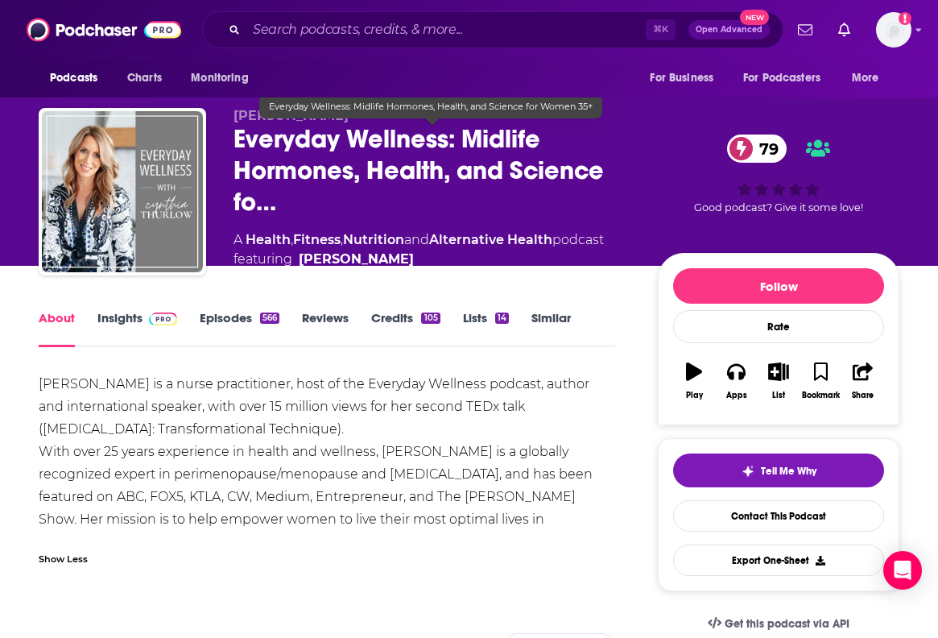
click at [287, 145] on span "Everyday Wellness: Midlife Hormones, Health, and Science fo…" at bounding box center [433, 170] width 399 height 94
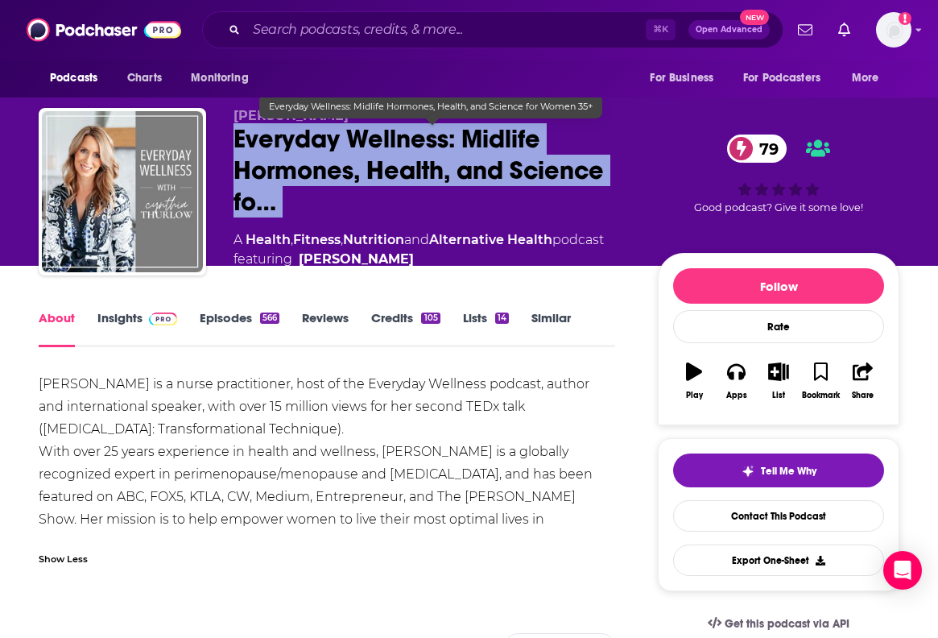
click at [287, 145] on span "Everyday Wellness: Midlife Hormones, Health, and Science fo…" at bounding box center [433, 170] width 399 height 94
click at [287, 148] on span "Everyday Wellness: Midlife Hormones, Health, and Science fo…" at bounding box center [433, 170] width 399 height 94
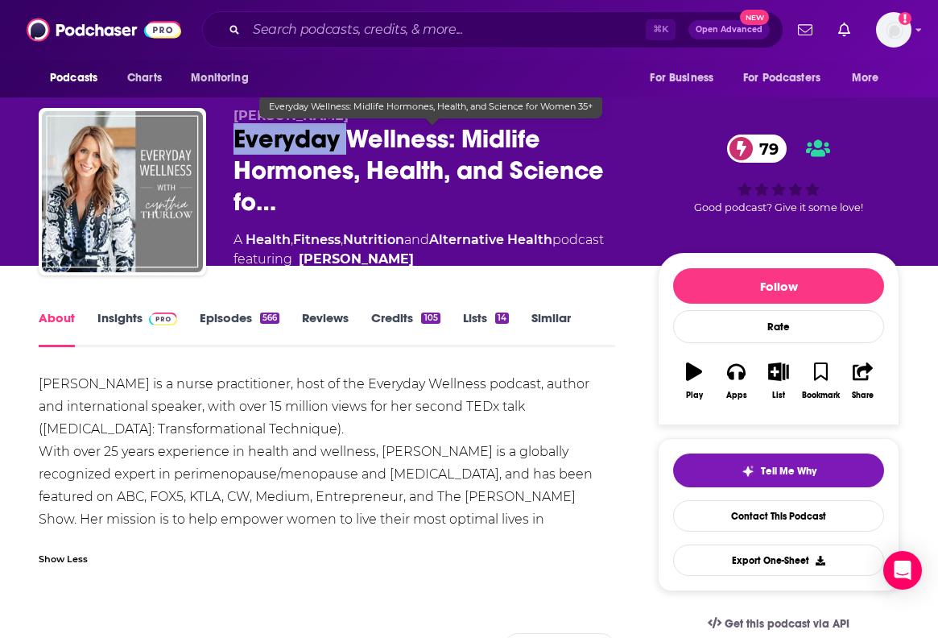
drag, startPoint x: 235, startPoint y: 132, endPoint x: 357, endPoint y: 140, distance: 121.8
click at [357, 140] on span "Everyday Wellness: Midlife Hormones, Health, and Science fo…" at bounding box center [433, 170] width 399 height 94
click at [275, 130] on span "Everyday Wellness: Midlife Hormones, Health, and Science fo…" at bounding box center [433, 170] width 399 height 94
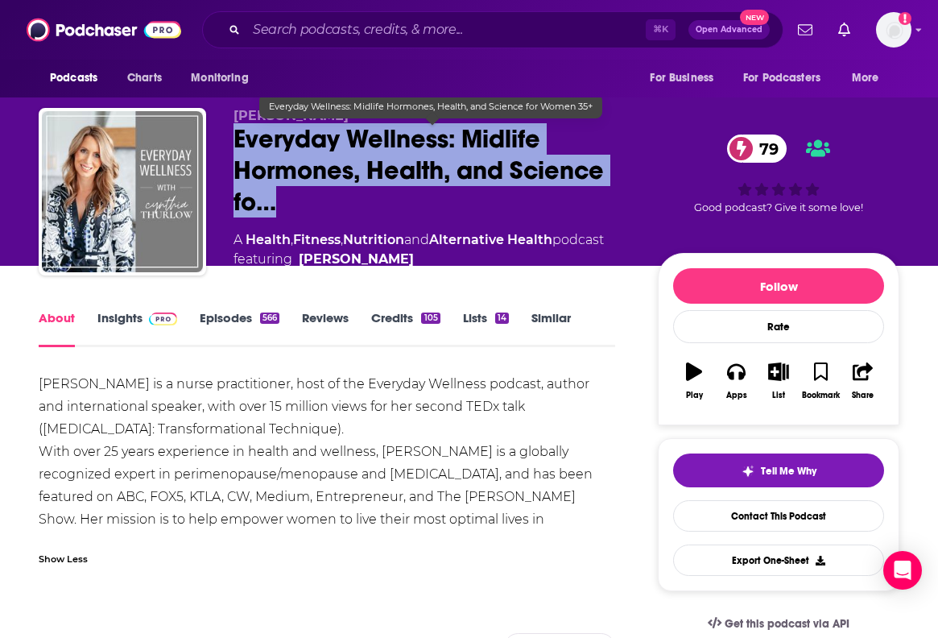
drag, startPoint x: 229, startPoint y: 135, endPoint x: 313, endPoint y: 187, distance: 98.3
click at [313, 187] on div "[PERSON_NAME] Everyday Wellness: Midlife Hormones, Health, and Science fo… 79 A…" at bounding box center [469, 196] width 861 height 177
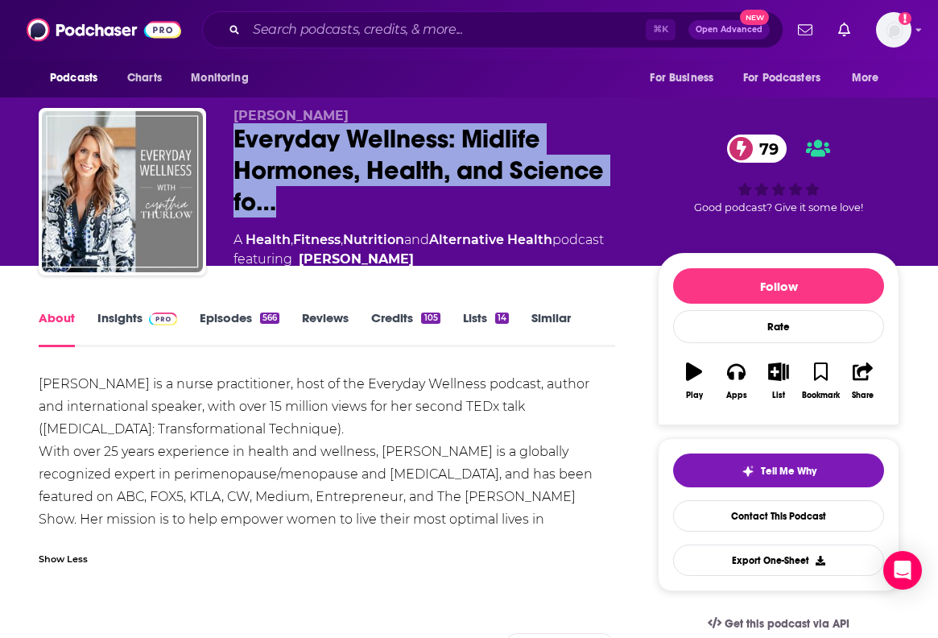
copy h1 "Everyday Wellness: Midlife Hormones, Health, and Science fo…"
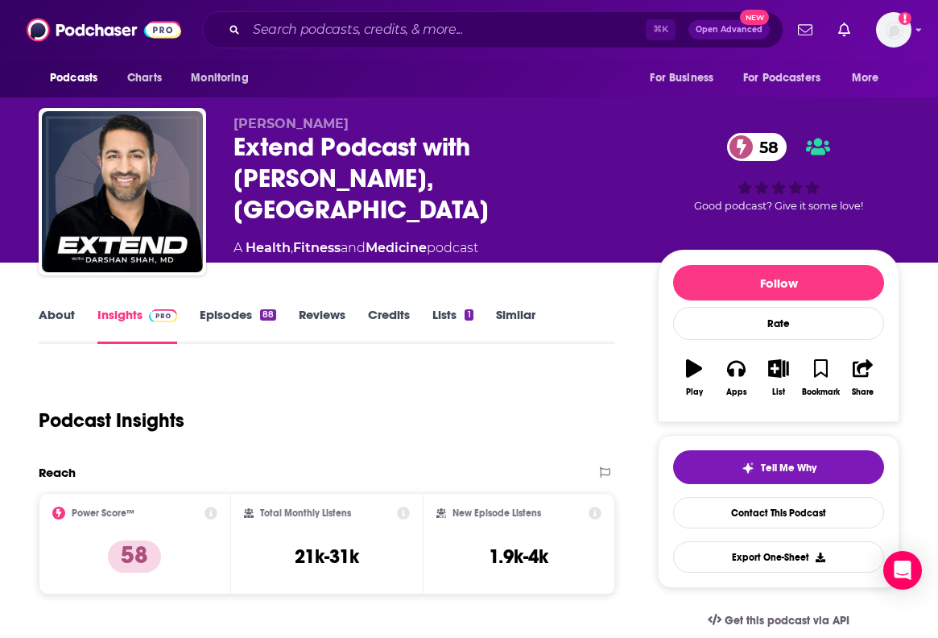
click at [50, 312] on link "About" at bounding box center [57, 325] width 36 height 37
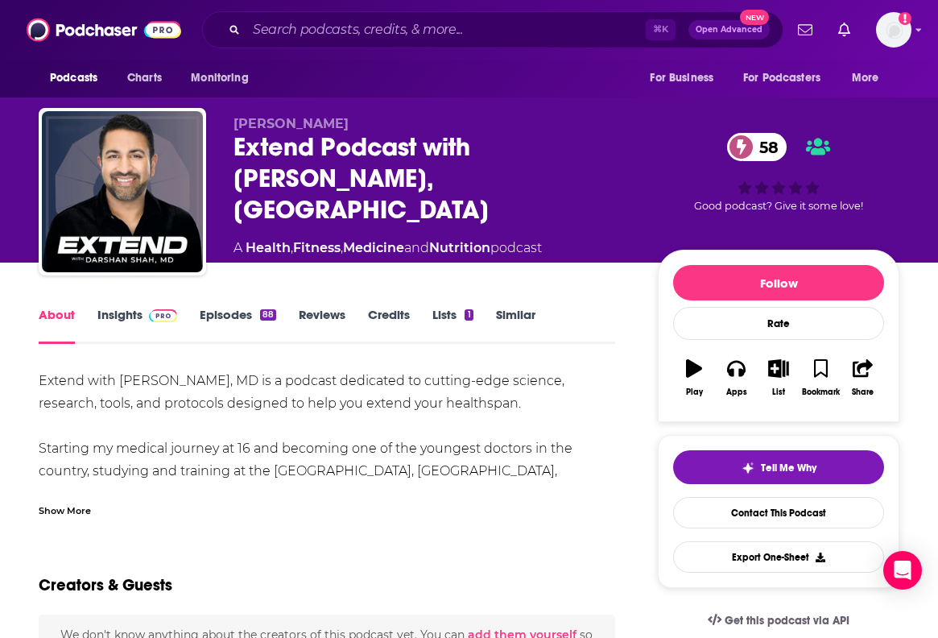
click at [81, 497] on div "Show More" at bounding box center [327, 503] width 577 height 27
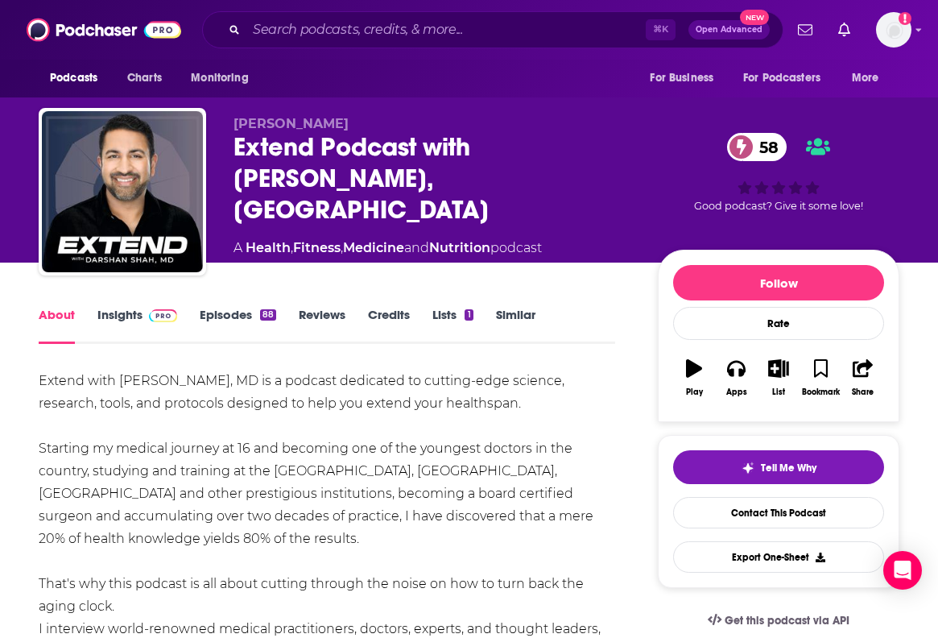
click at [320, 176] on div "Extend Podcast with [PERSON_NAME], MD 58" at bounding box center [433, 178] width 399 height 94
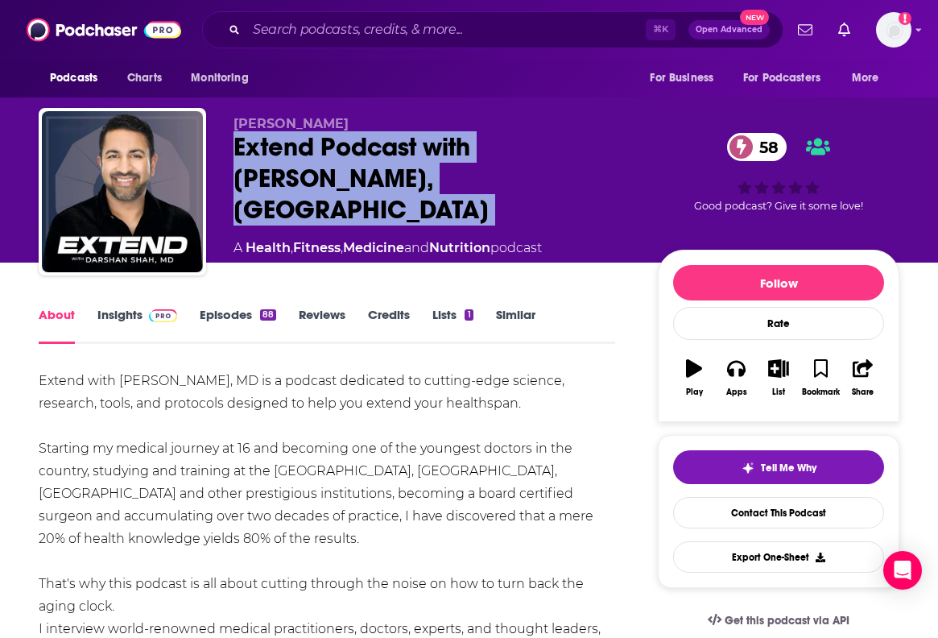
click at [320, 176] on div "Extend Podcast with [PERSON_NAME], MD 58" at bounding box center [433, 178] width 399 height 94
copy div "Extend Podcast with [PERSON_NAME], MD 58"
